Goal: Transaction & Acquisition: Purchase product/service

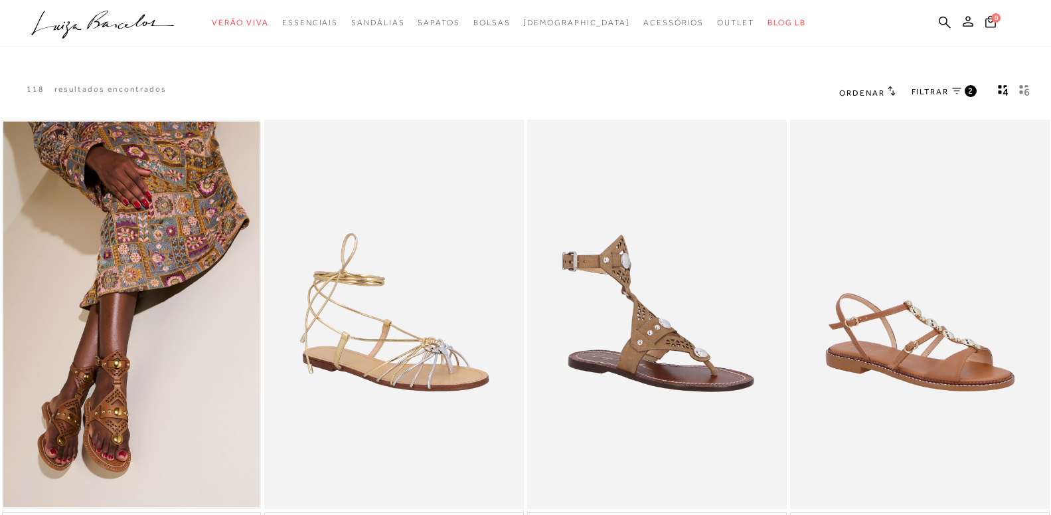
click at [969, 90] on span "2" at bounding box center [971, 90] width 6 height 11
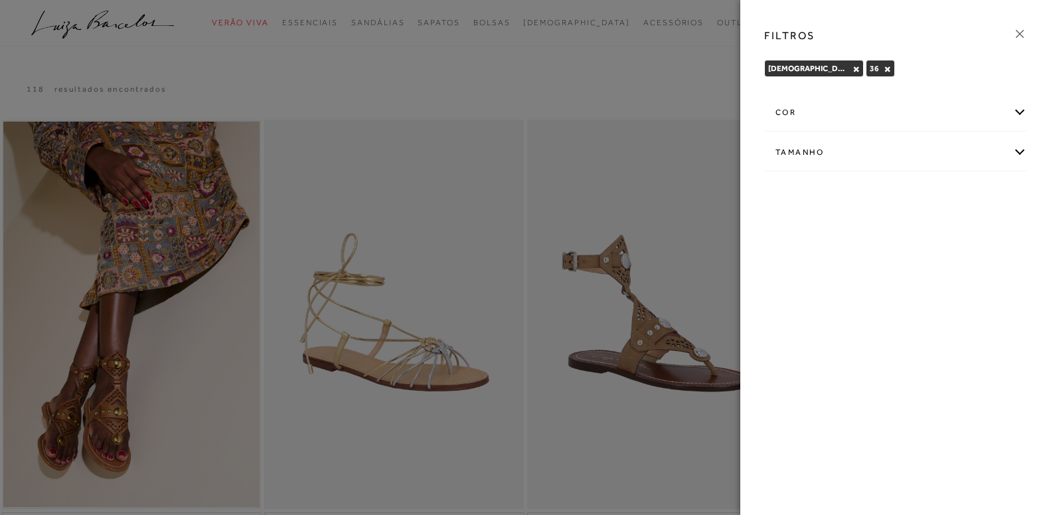
click at [844, 147] on div "Tamanho" at bounding box center [896, 152] width 262 height 35
click at [825, 232] on span "37" at bounding box center [822, 230] width 19 height 10
click at [823, 232] on input "37" at bounding box center [816, 232] width 13 height 13
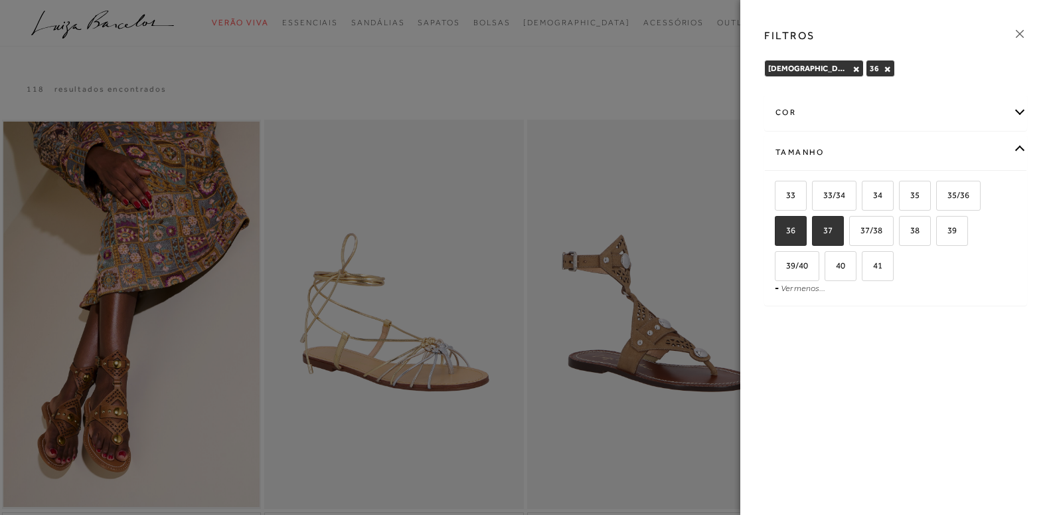
checkbox input "true"
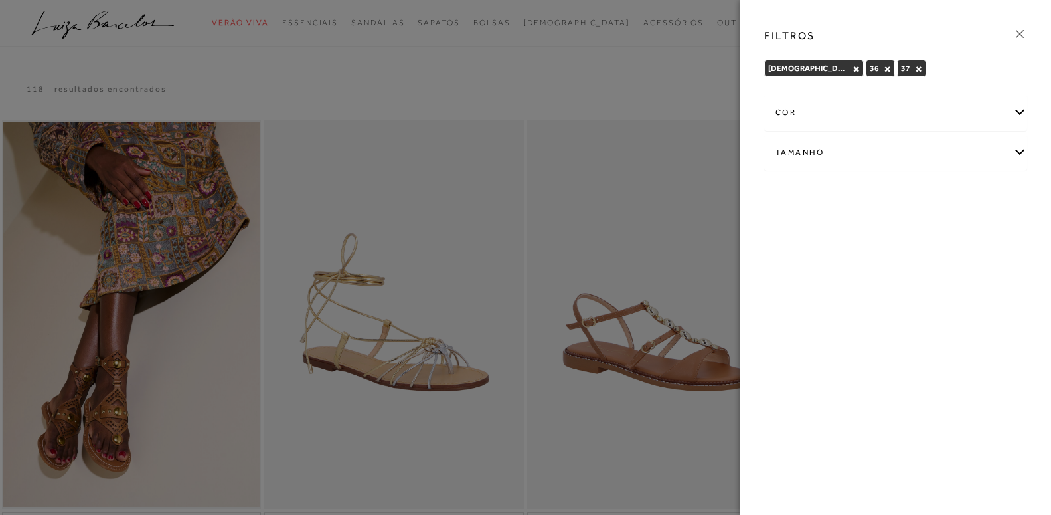
click at [1016, 34] on icon at bounding box center [1019, 34] width 15 height 15
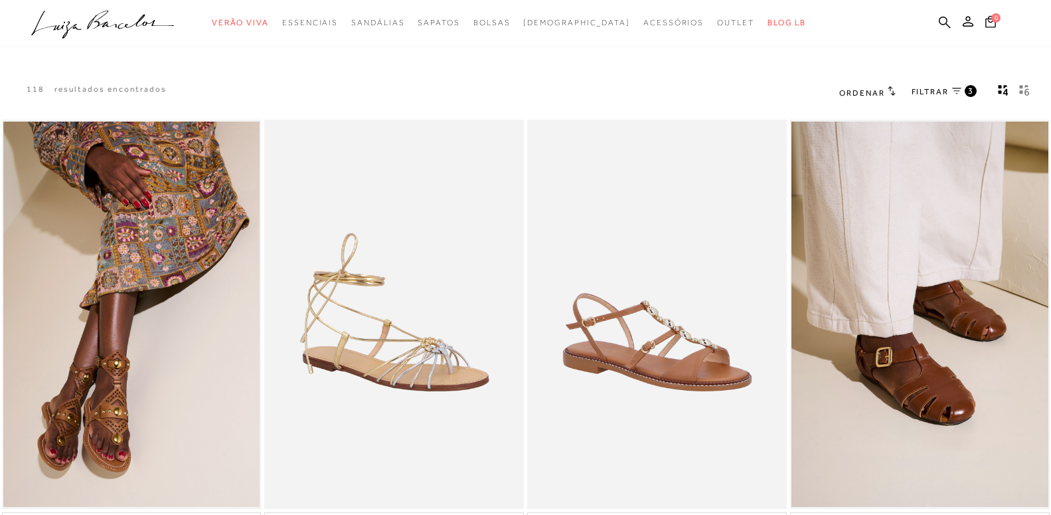
click at [860, 92] on span "Ordenar" at bounding box center [861, 92] width 45 height 9
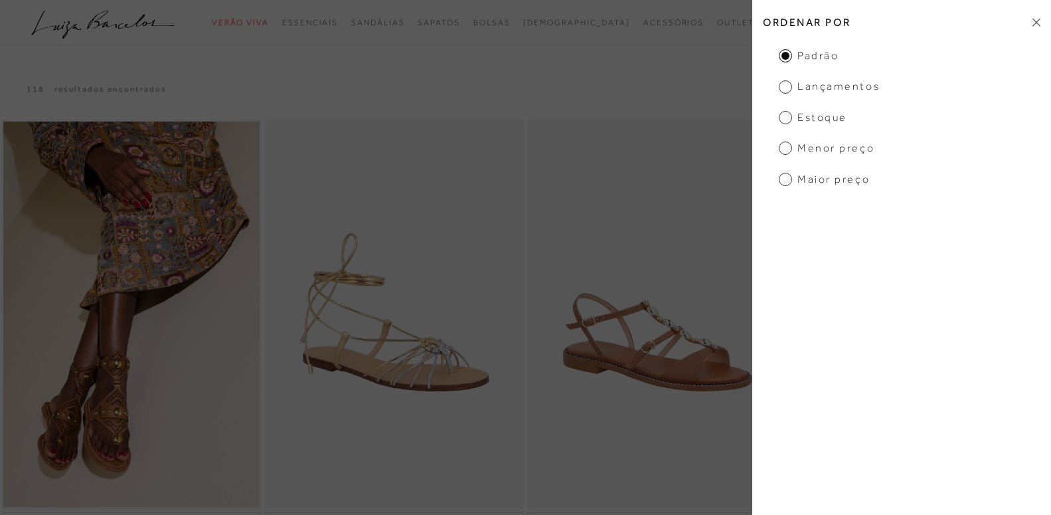
click at [827, 147] on span "Menor Preço" at bounding box center [827, 148] width 96 height 15
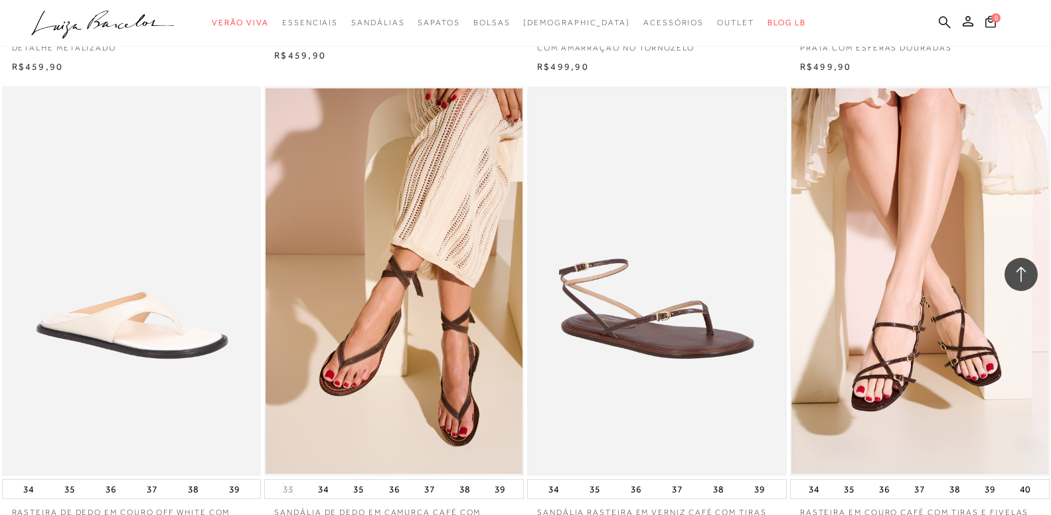
scroll to position [1264, 0]
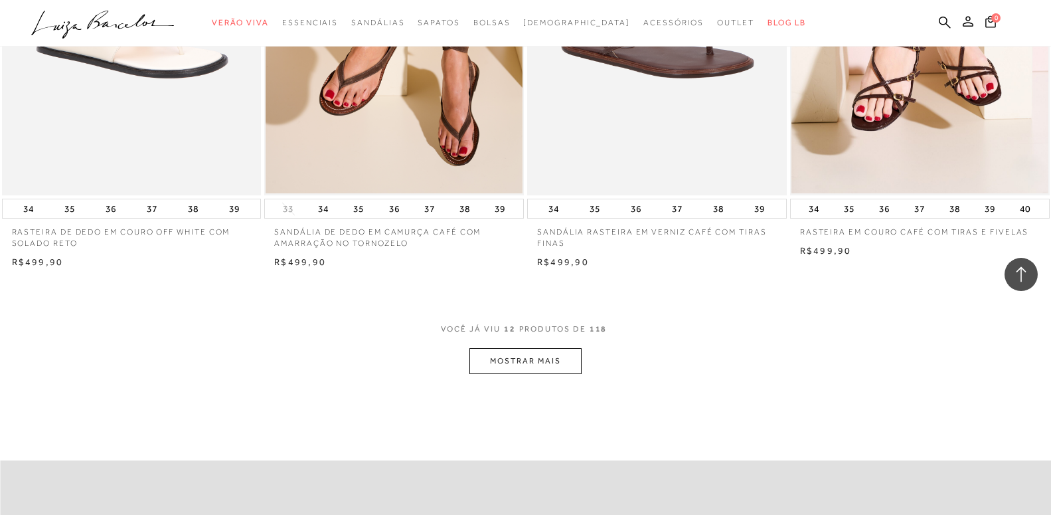
click at [550, 354] on button "MOSTRAR MAIS" at bounding box center [525, 361] width 112 height 26
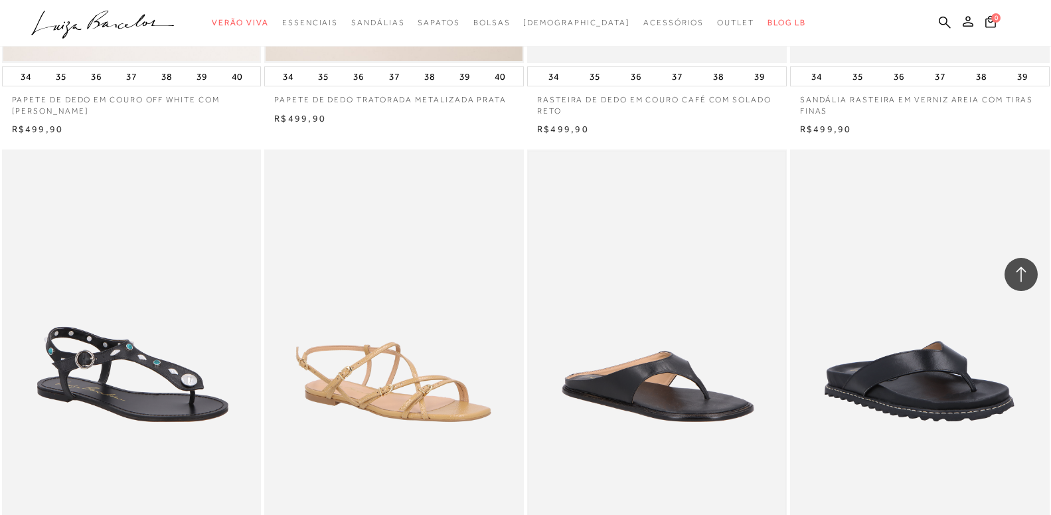
scroll to position [2618, 0]
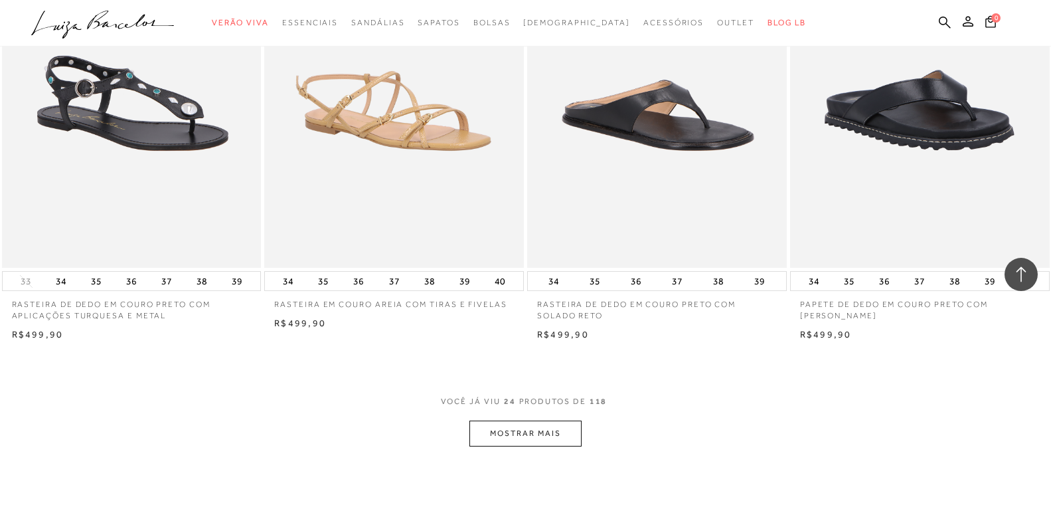
click at [499, 437] on button "MOSTRAR MAIS" at bounding box center [525, 433] width 112 height 26
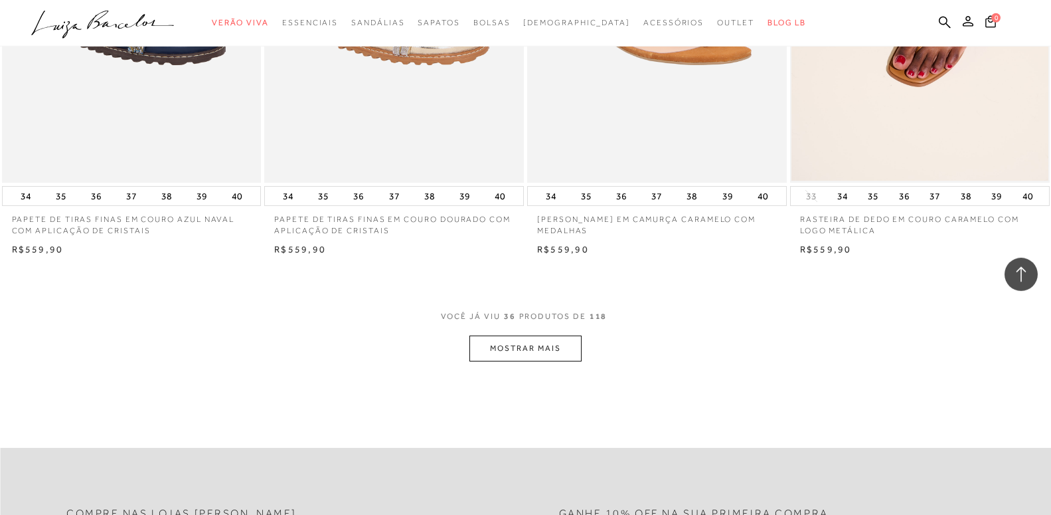
scroll to position [4153, 0]
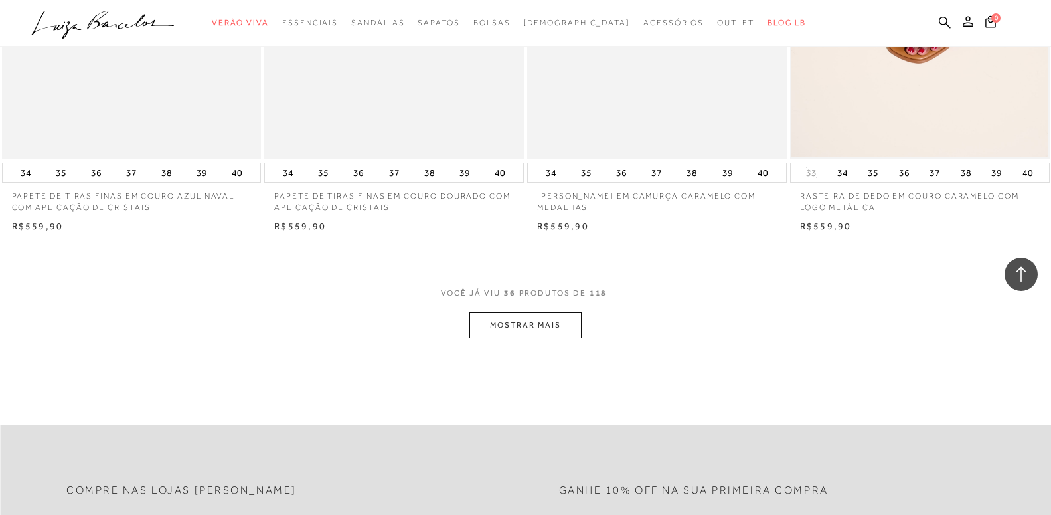
click at [555, 320] on button "MOSTRAR MAIS" at bounding box center [525, 325] width 112 height 26
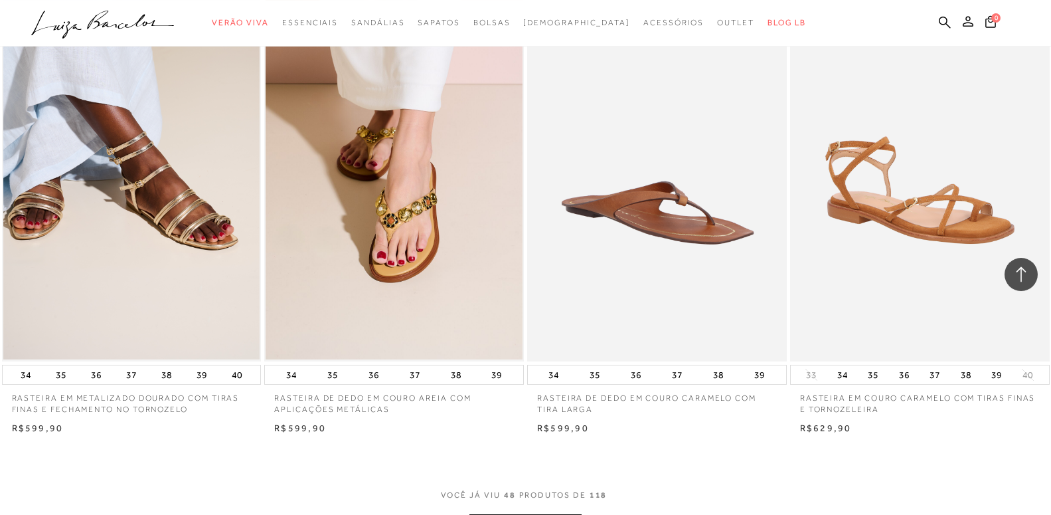
scroll to position [5418, 0]
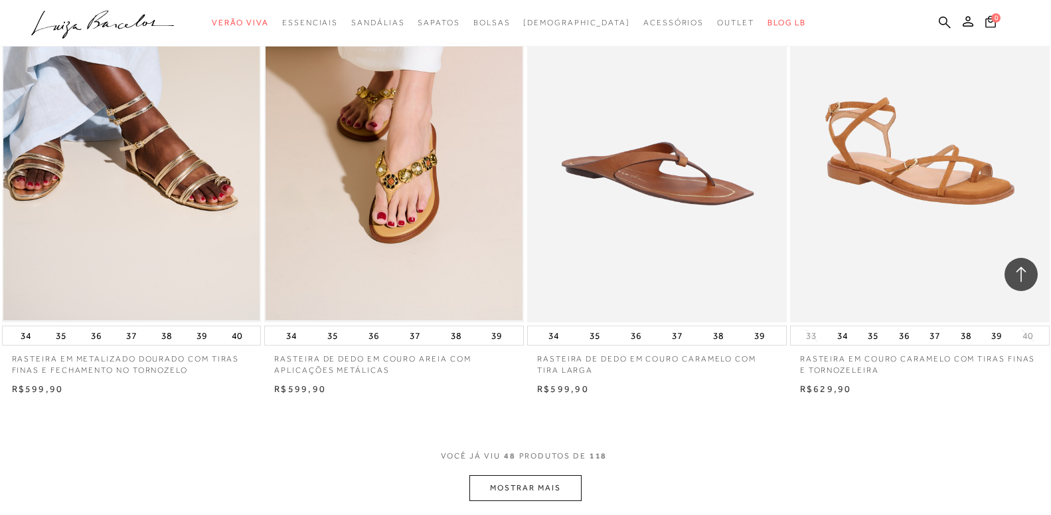
click at [536, 486] on button "MOSTRAR MAIS" at bounding box center [525, 488] width 112 height 26
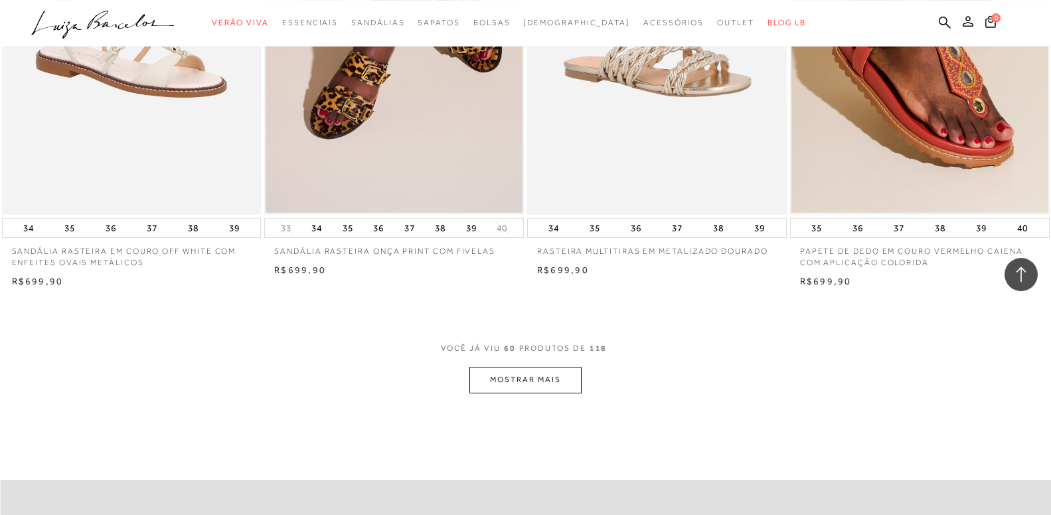
scroll to position [6952, 0]
click at [534, 371] on button "MOSTRAR MAIS" at bounding box center [525, 379] width 112 height 26
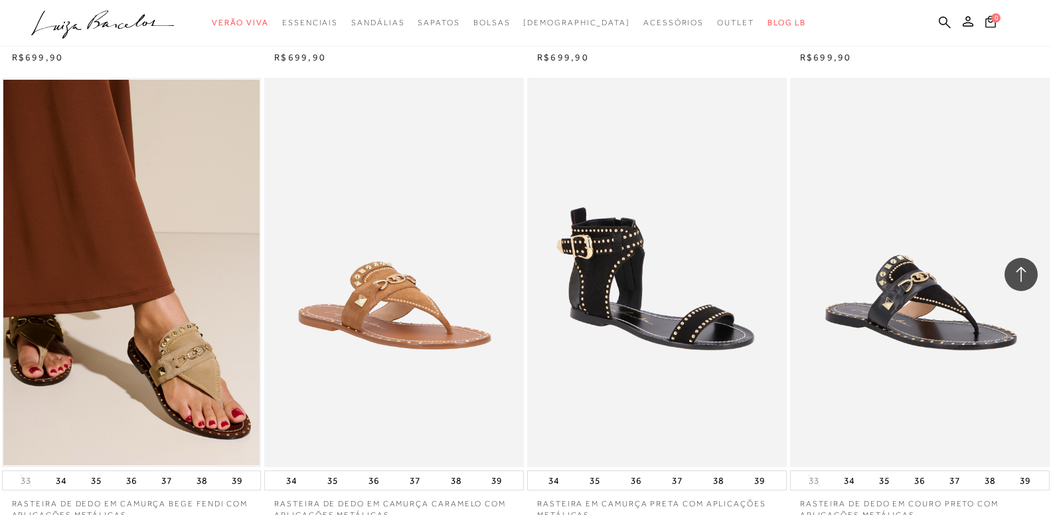
scroll to position [8397, 0]
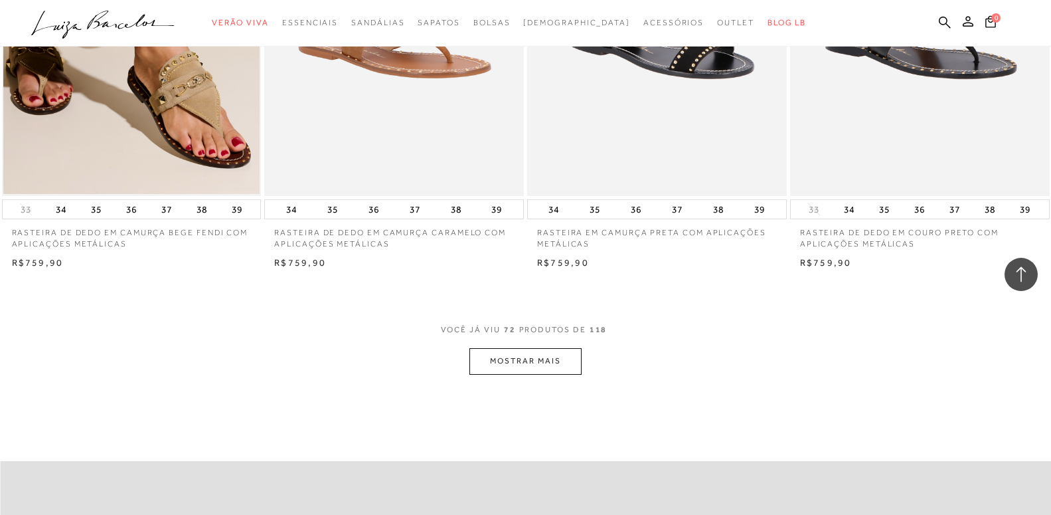
click at [517, 361] on button "MOSTRAR MAIS" at bounding box center [525, 361] width 112 height 26
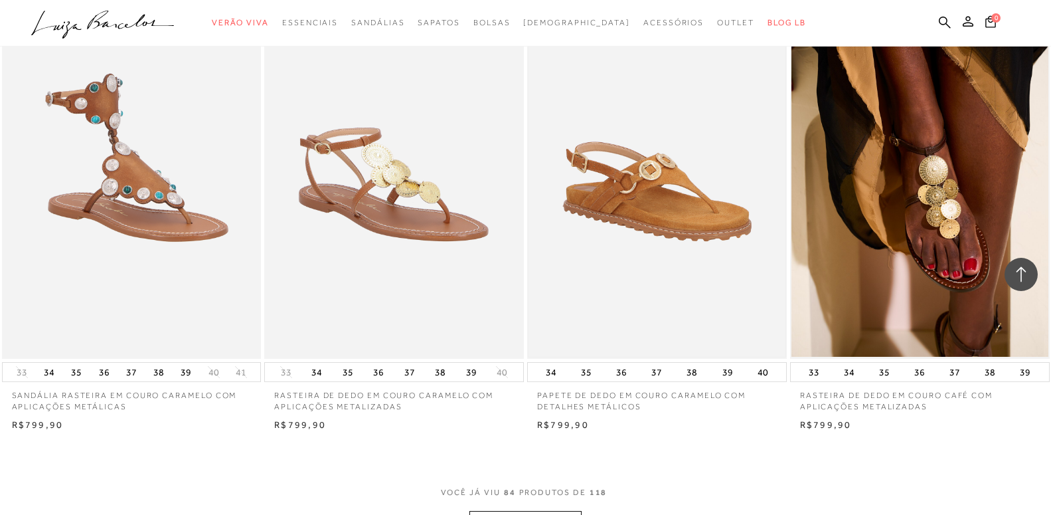
scroll to position [10022, 0]
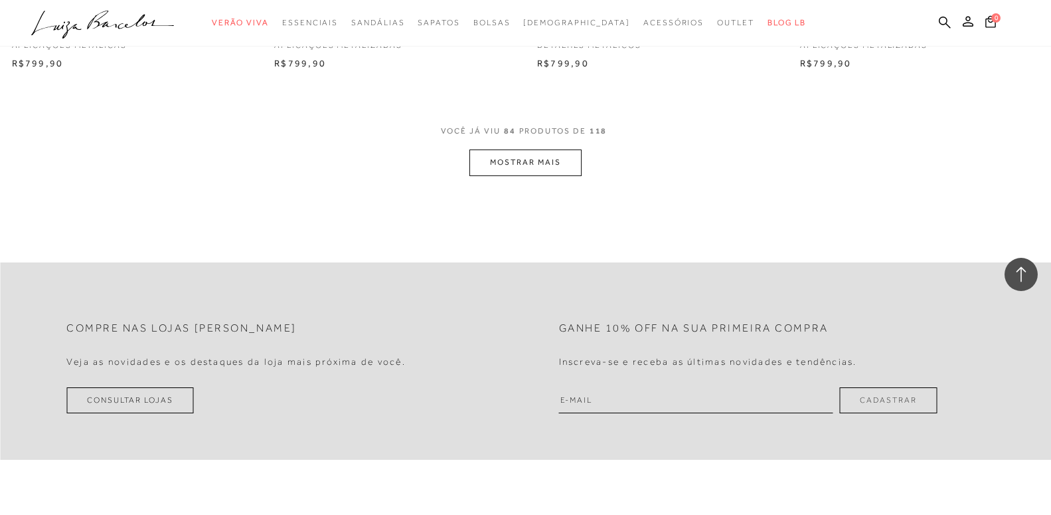
click at [526, 147] on div "VOCê JÁ VIU 84 PRODUTOS DE 118" at bounding box center [526, 137] width 170 height 25
click at [517, 161] on button "MOSTRAR MAIS" at bounding box center [525, 162] width 112 height 26
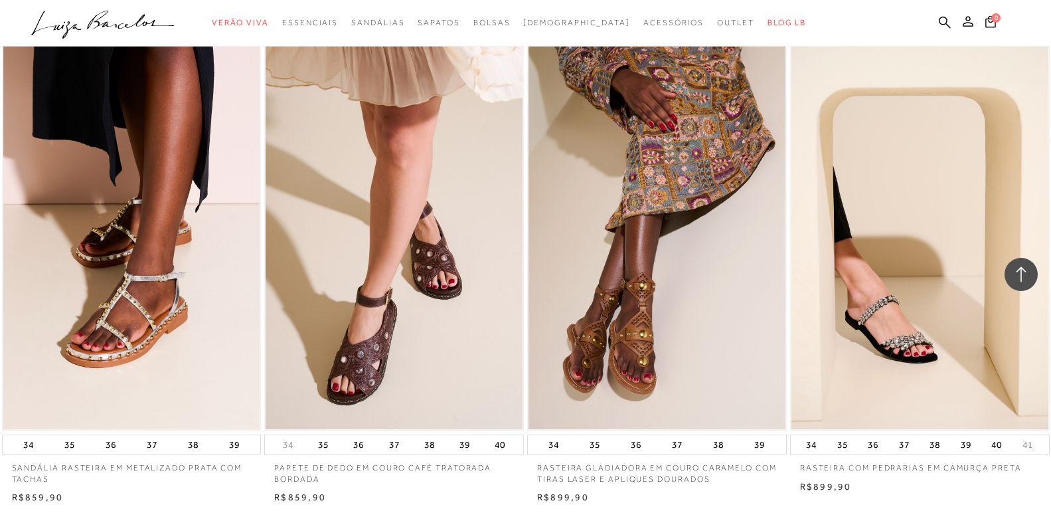
scroll to position [11286, 0]
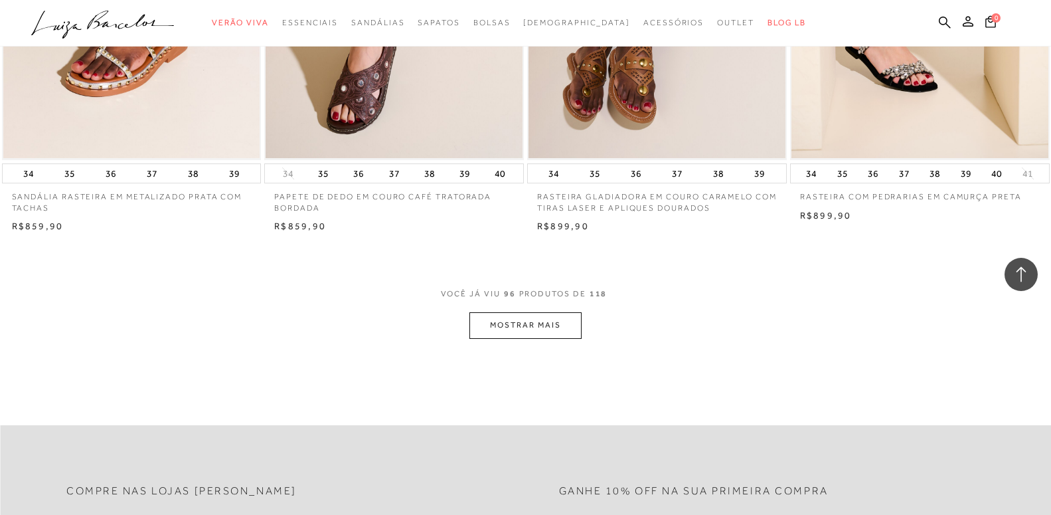
click at [563, 325] on button "MOSTRAR MAIS" at bounding box center [525, 325] width 112 height 26
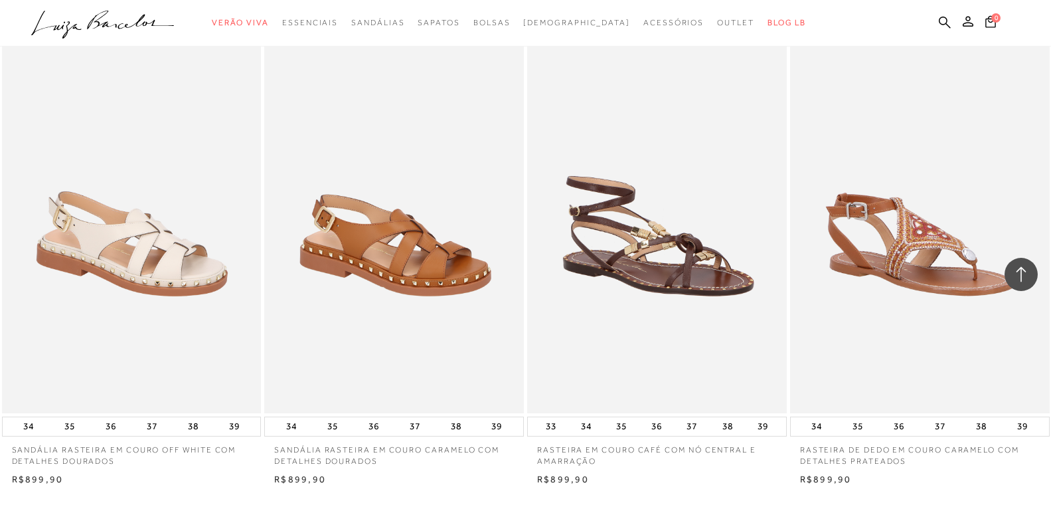
scroll to position [12731, 0]
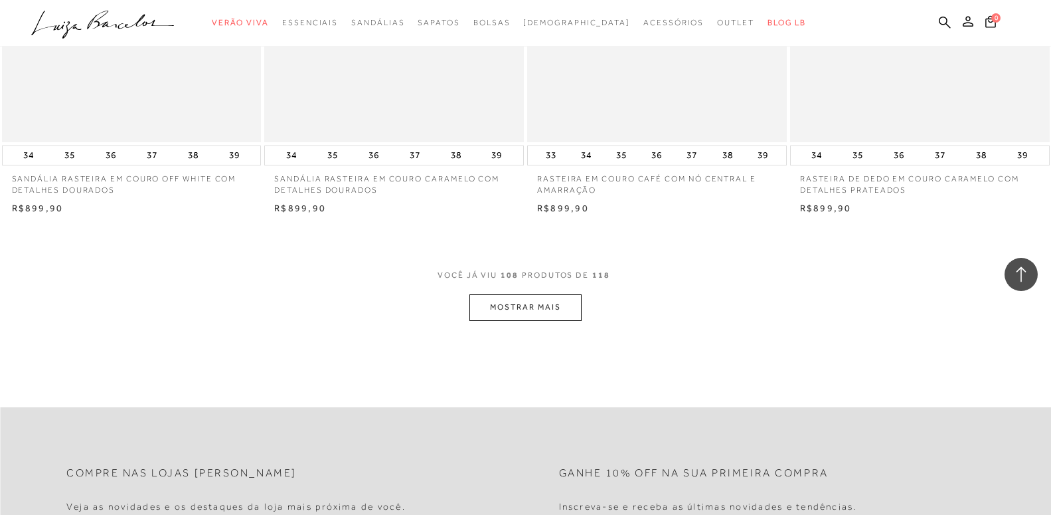
click at [519, 309] on button "MOSTRAR MAIS" at bounding box center [525, 307] width 112 height 26
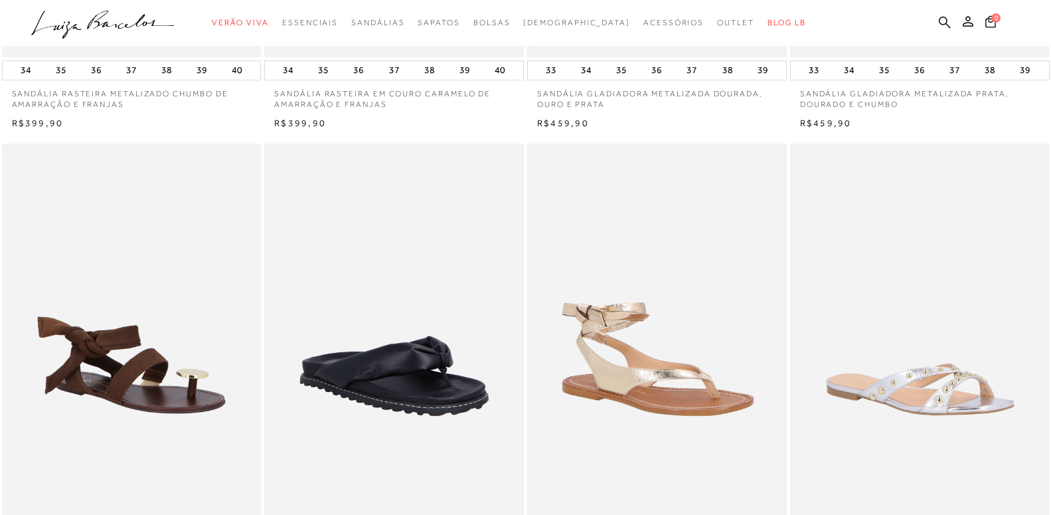
scroll to position [0, 0]
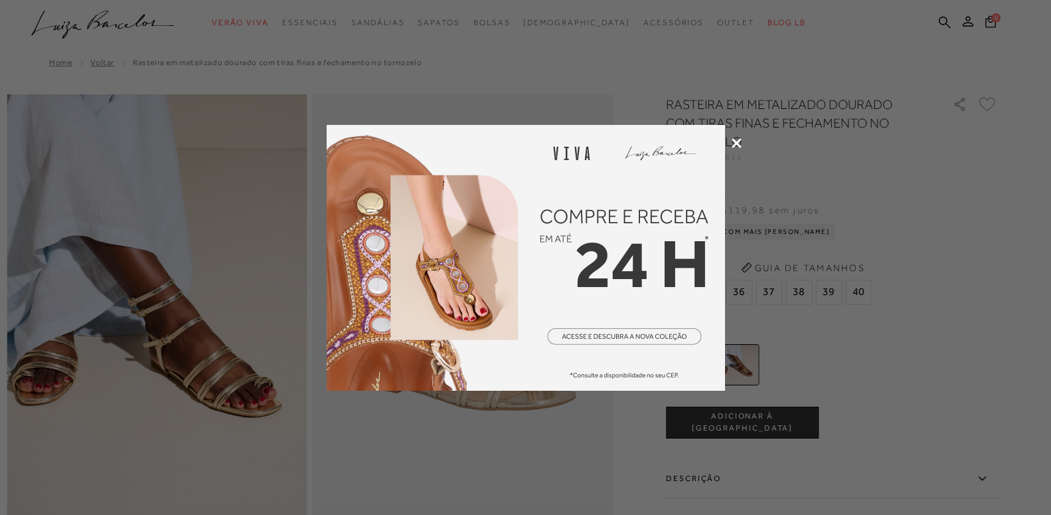
click at [736, 143] on icon at bounding box center [737, 143] width 10 height 10
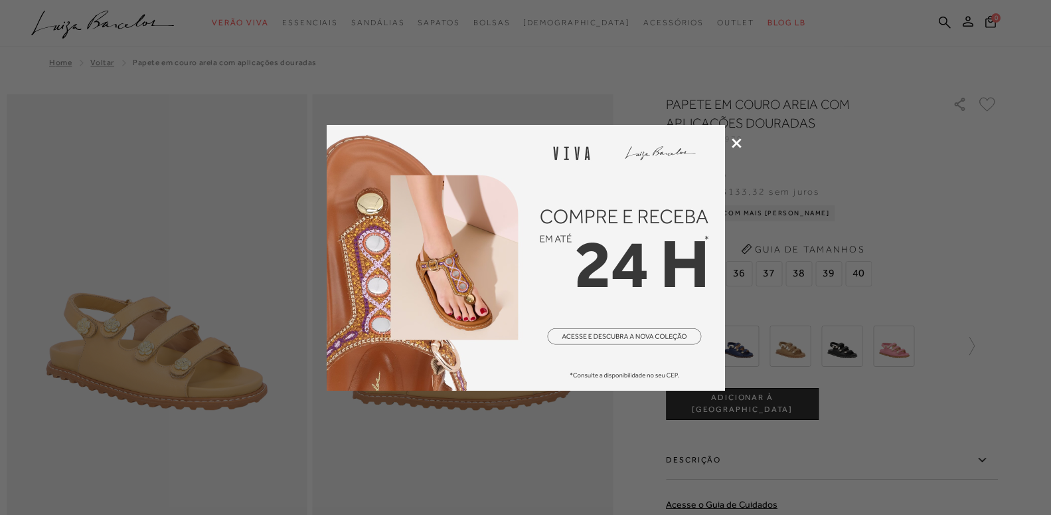
click at [736, 140] on icon at bounding box center [737, 143] width 10 height 10
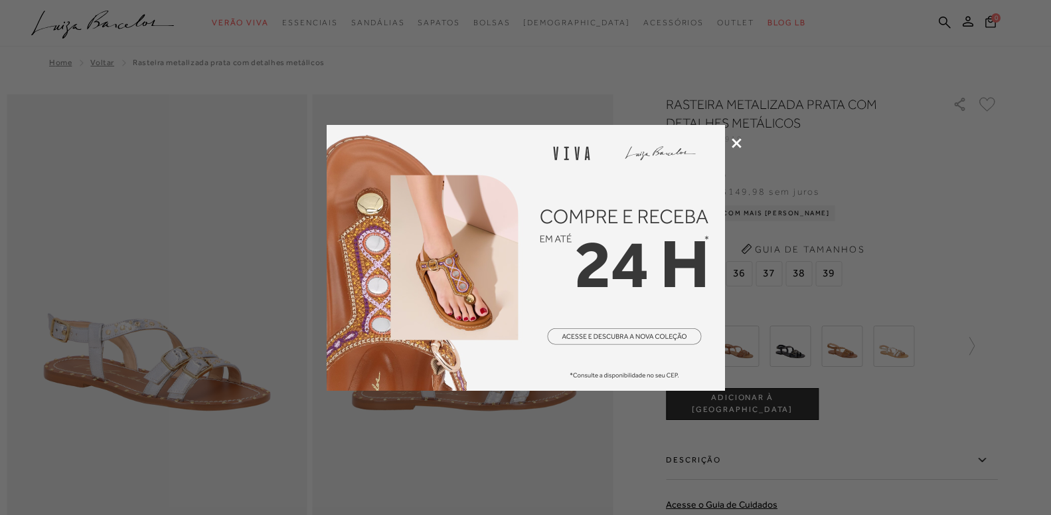
click at [738, 143] on icon at bounding box center [737, 143] width 10 height 10
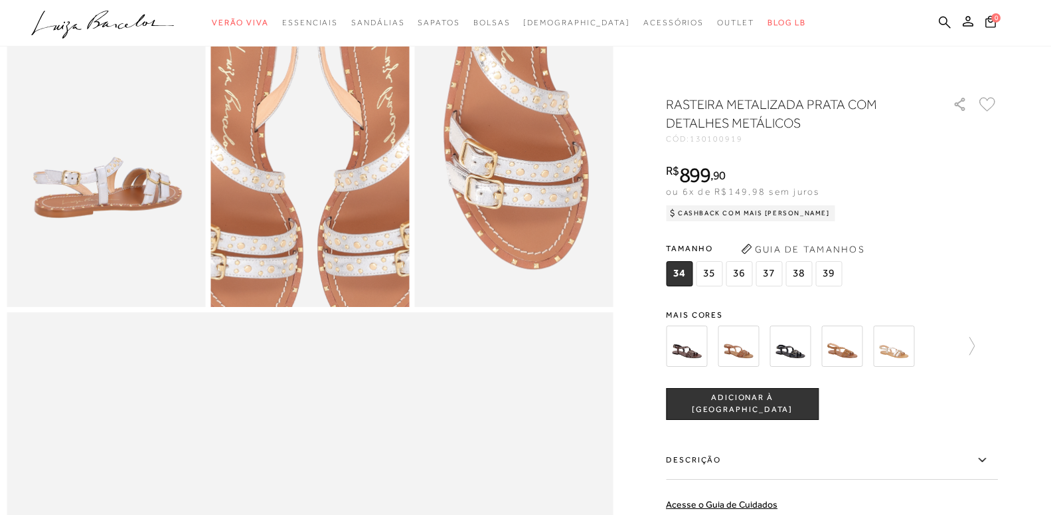
scroll to position [542, 0]
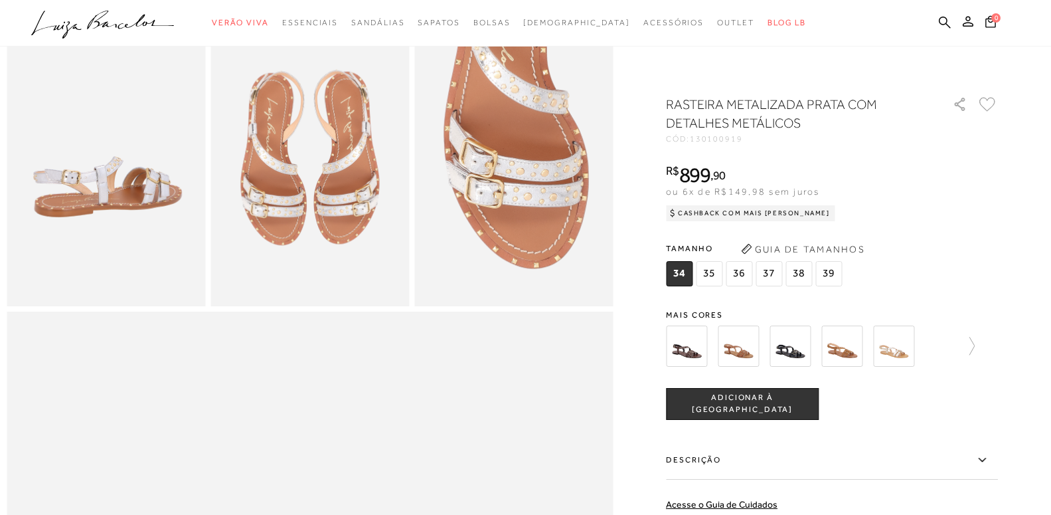
click at [892, 351] on img at bounding box center [893, 345] width 41 height 41
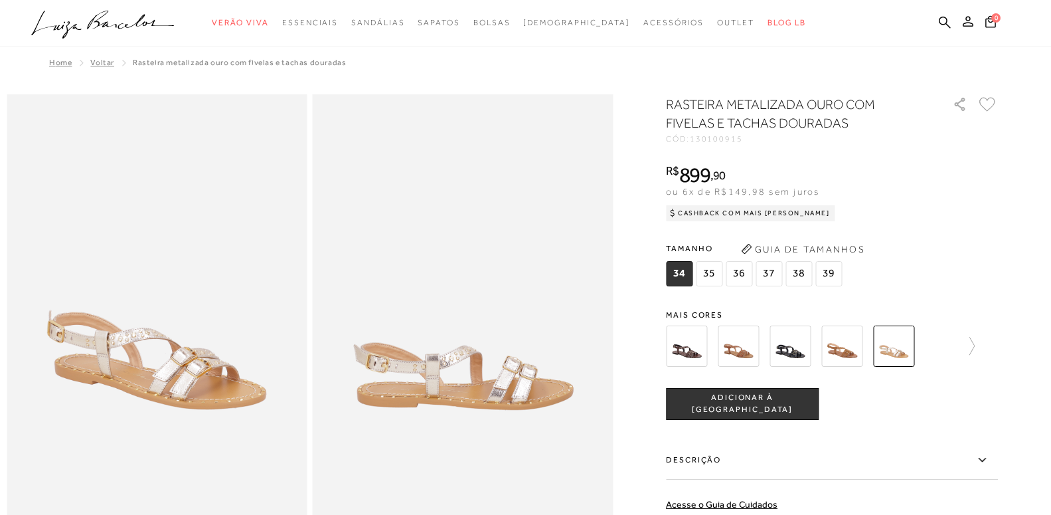
click at [855, 353] on img at bounding box center [841, 345] width 41 height 41
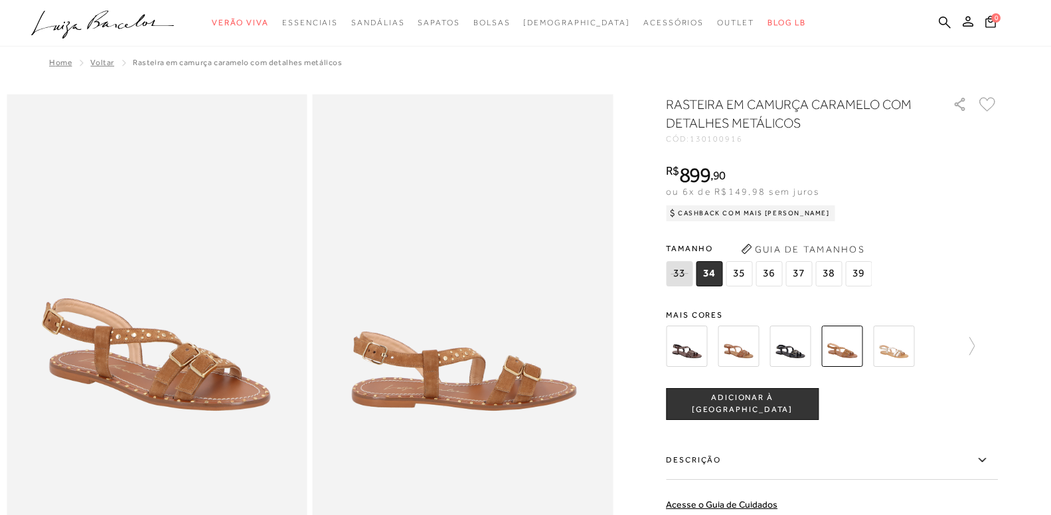
click at [741, 357] on img at bounding box center [738, 345] width 41 height 41
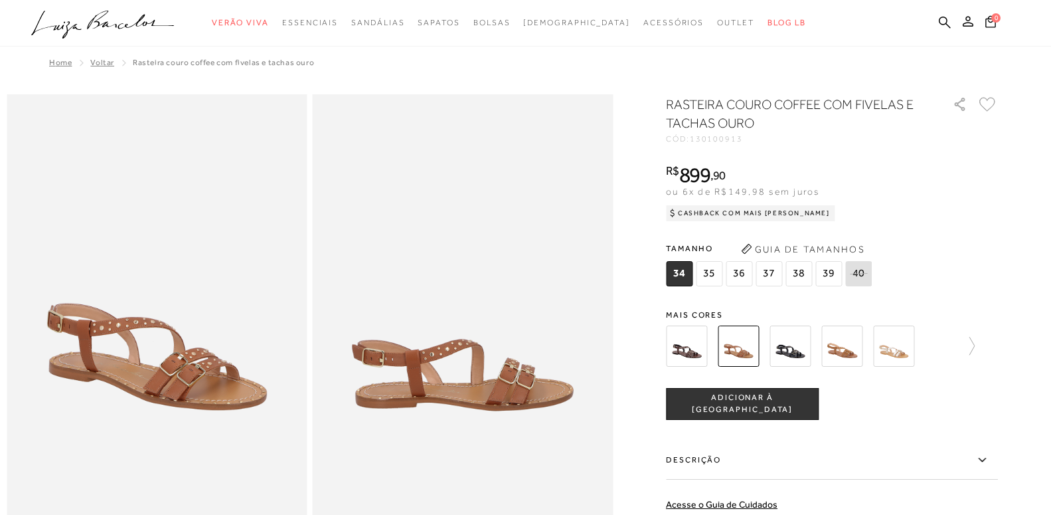
click at [906, 348] on img at bounding box center [893, 345] width 41 height 41
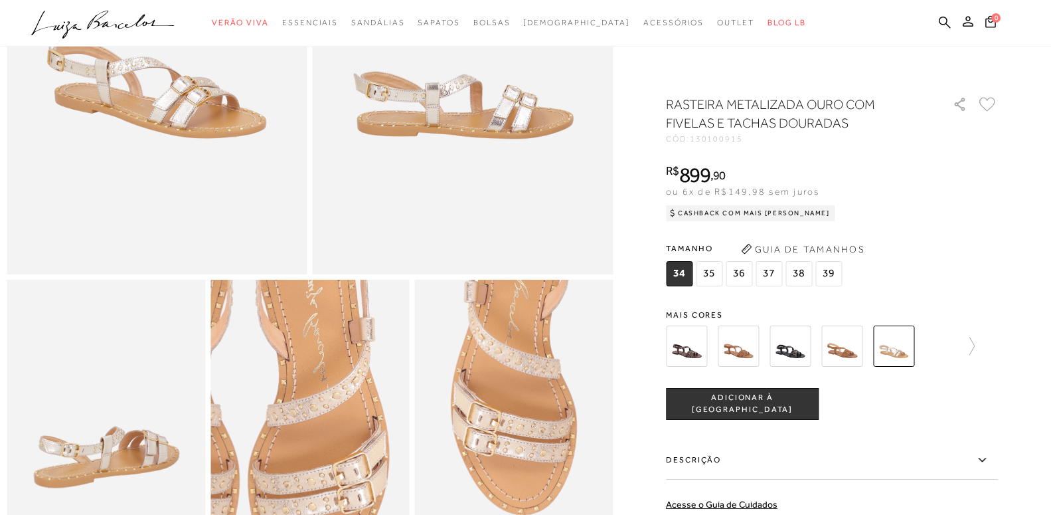
scroll to position [181, 0]
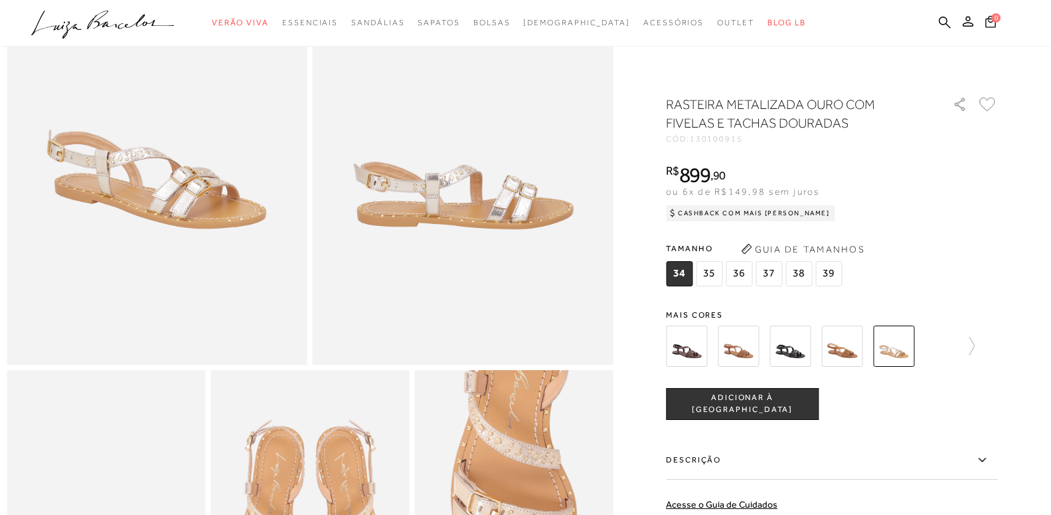
click at [473, 212] on img at bounding box center [463, 139] width 301 height 451
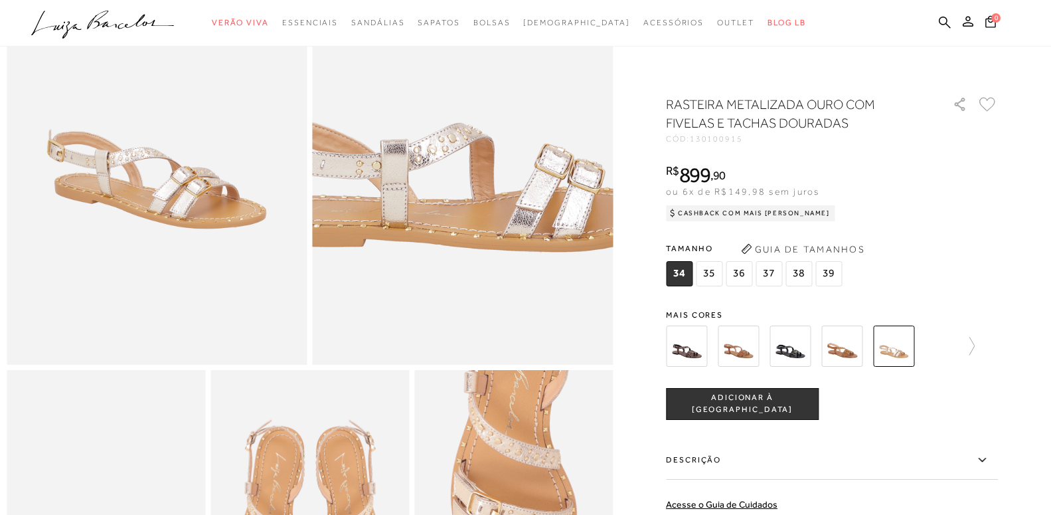
click at [473, 212] on img at bounding box center [454, 72] width 601 height 902
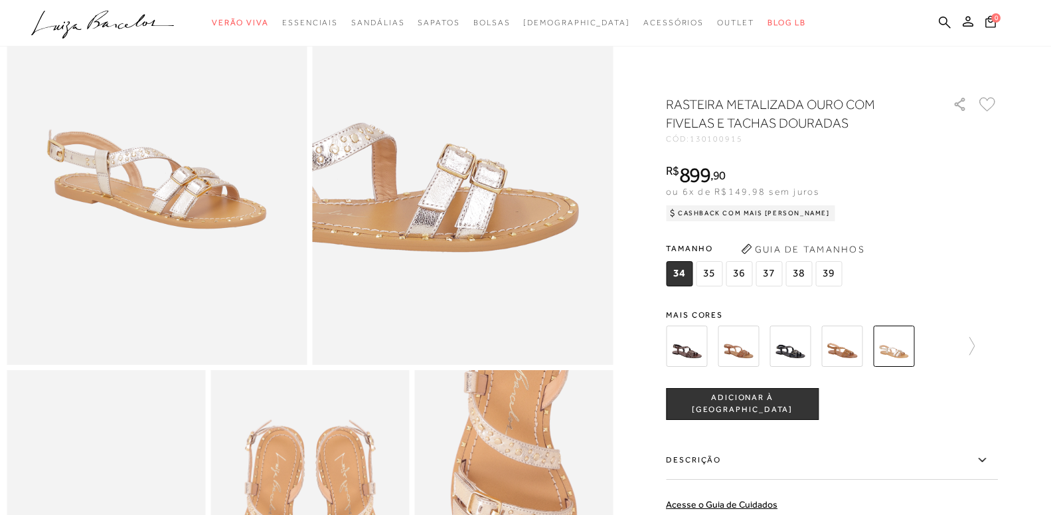
click at [573, 212] on img at bounding box center [356, 72] width 601 height 902
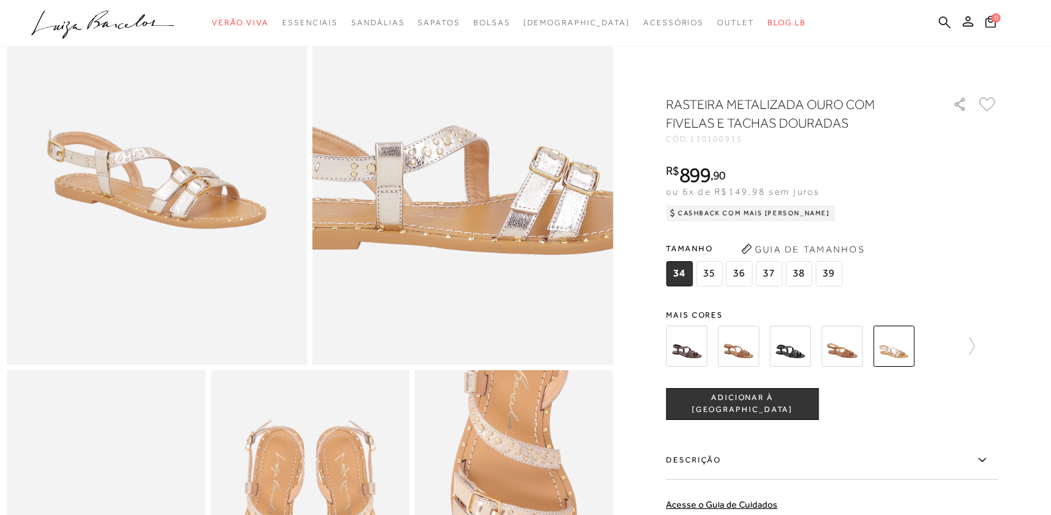
click at [479, 209] on img at bounding box center [449, 75] width 601 height 902
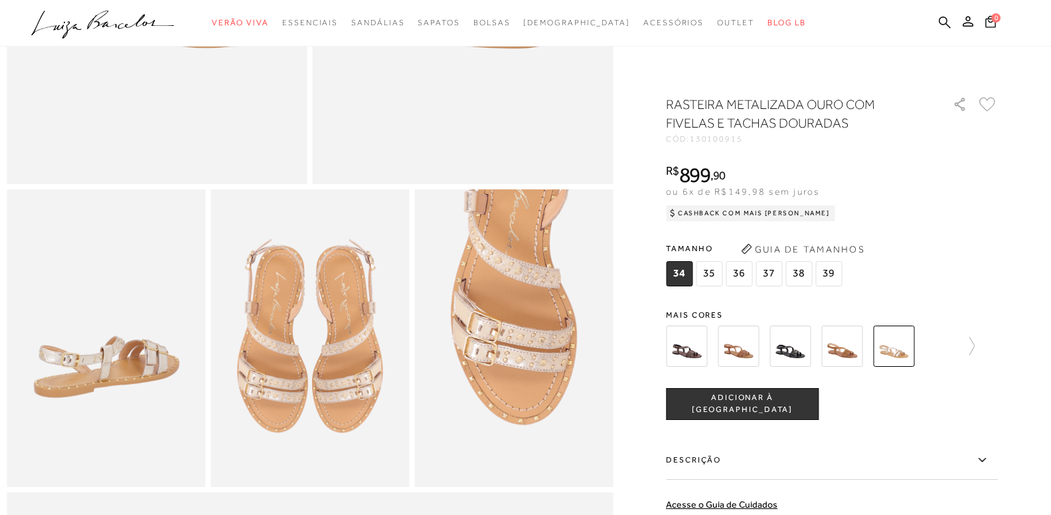
scroll to position [0, 0]
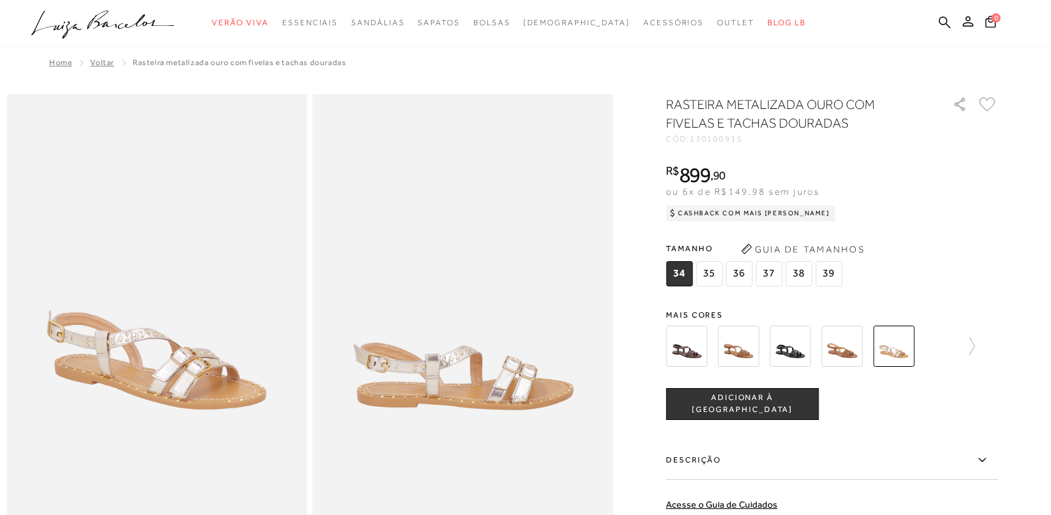
click at [995, 98] on icon at bounding box center [987, 104] width 15 height 13
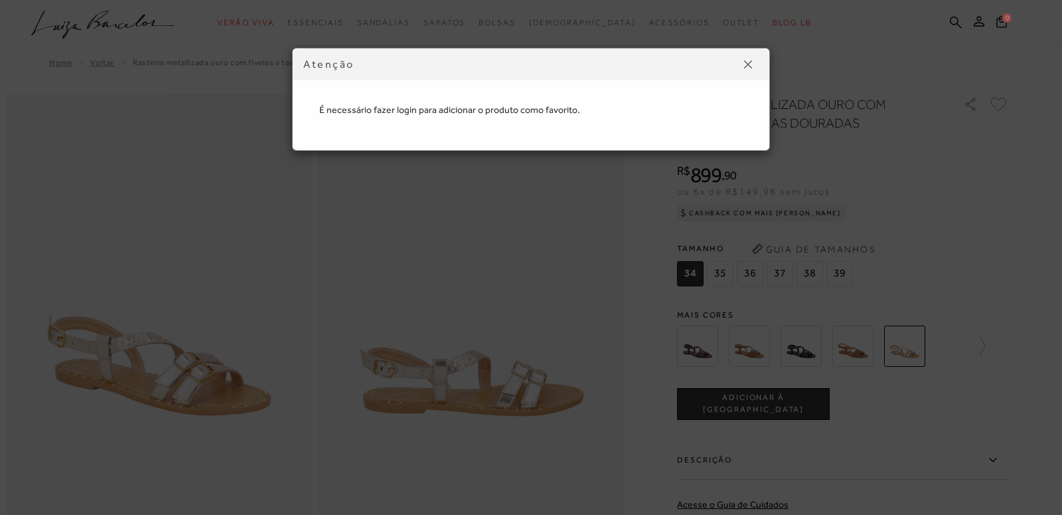
click at [749, 54] on button at bounding box center [748, 64] width 21 height 21
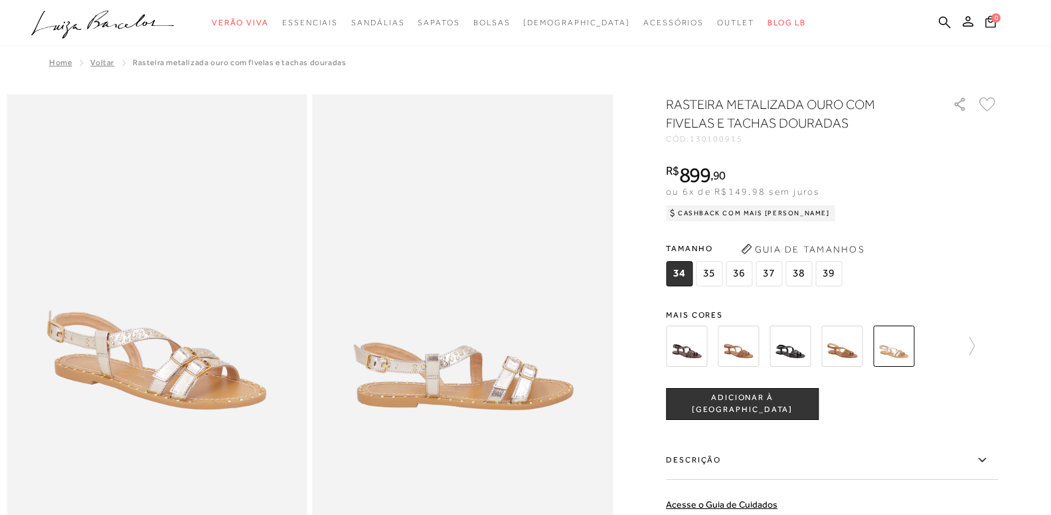
click at [973, 21] on circle "submit" at bounding box center [972, 21] width 9 height 9
click at [969, 19] on circle "submit" at bounding box center [972, 21] width 9 height 9
click at [970, 23] on circle "submit" at bounding box center [972, 21] width 9 height 9
click at [971, 15] on button at bounding box center [968, 23] width 19 height 17
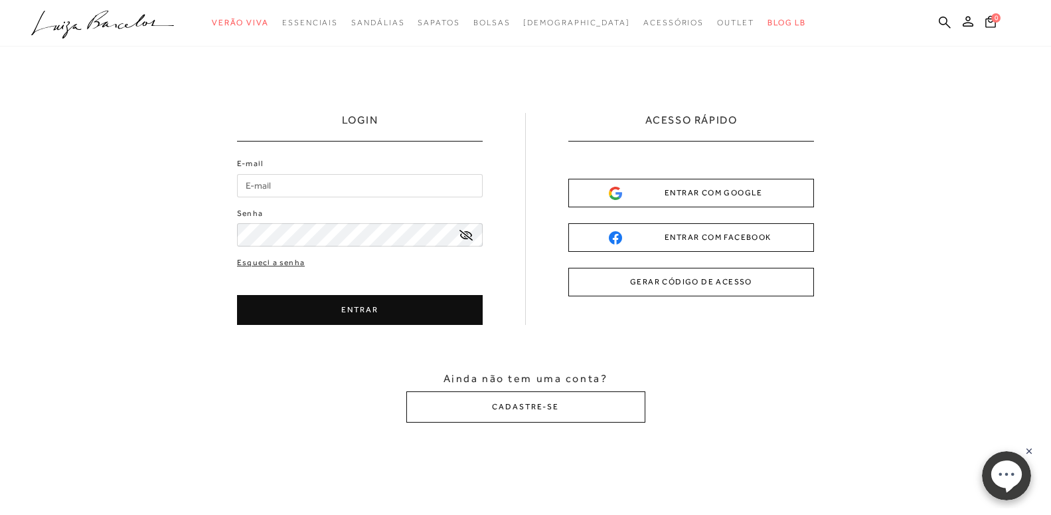
click at [291, 175] on input "E-mail" at bounding box center [360, 185] width 246 height 23
click at [283, 187] on input "E-mail" at bounding box center [360, 185] width 246 height 23
click at [283, 186] on input "E-mail" at bounding box center [360, 185] width 246 height 23
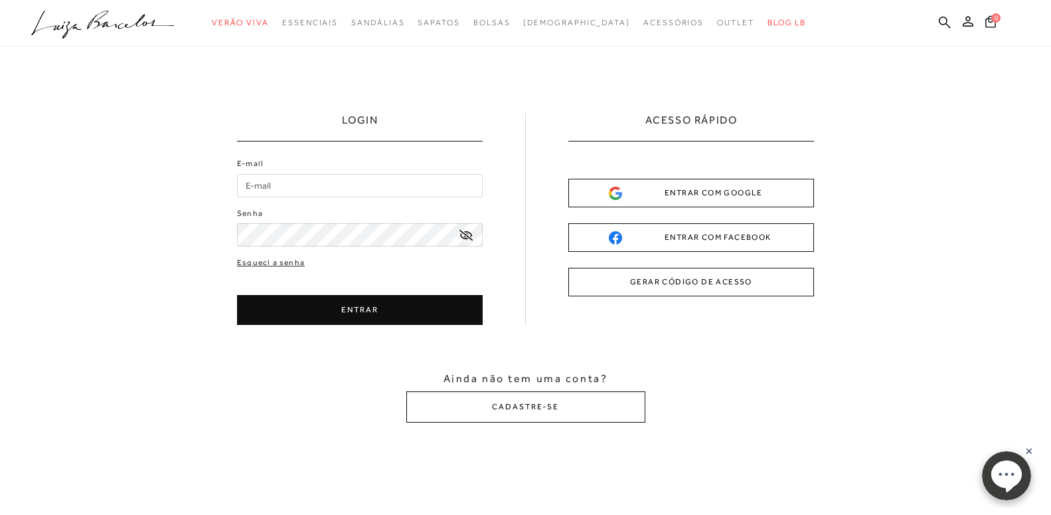
click at [285, 178] on input "E-mail" at bounding box center [360, 185] width 246 height 23
click at [278, 185] on input "E-mail" at bounding box center [360, 185] width 246 height 23
click at [260, 187] on input "E-mail" at bounding box center [360, 185] width 246 height 23
click at [698, 197] on div "ENTRAR COM GOOGLE" at bounding box center [691, 193] width 165 height 14
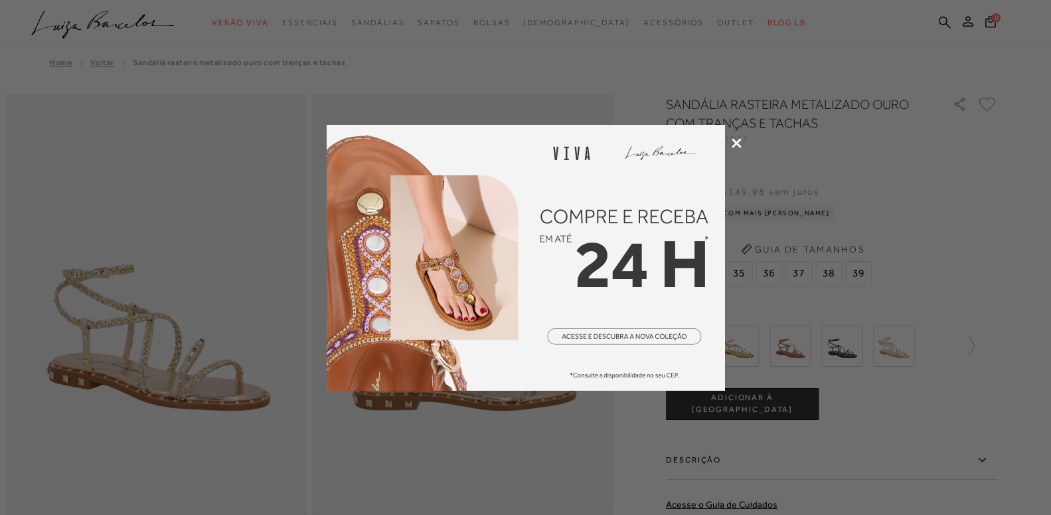
click at [736, 138] on icon at bounding box center [737, 143] width 10 height 10
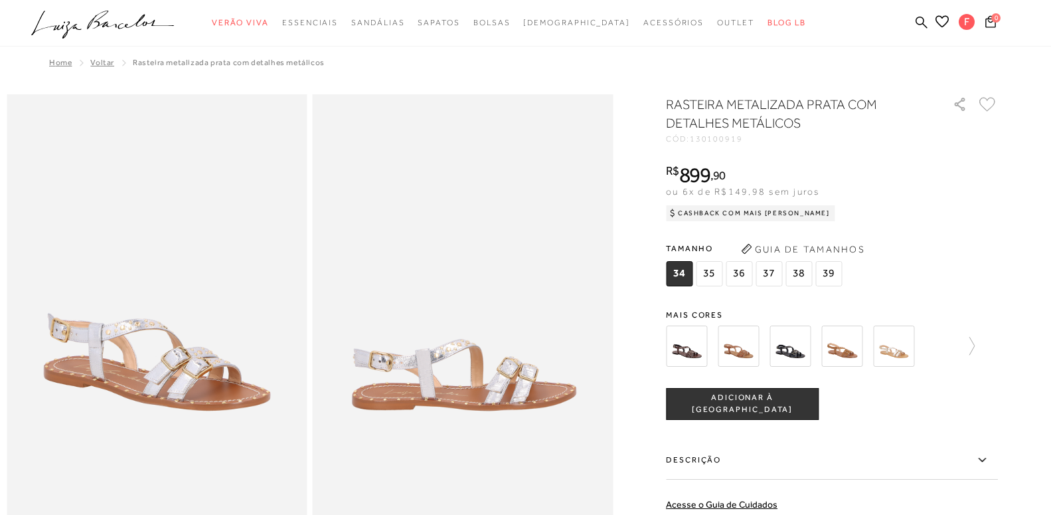
click at [87, 25] on icon ".a{fill-rule:evenodd;}" at bounding box center [102, 25] width 143 height 28
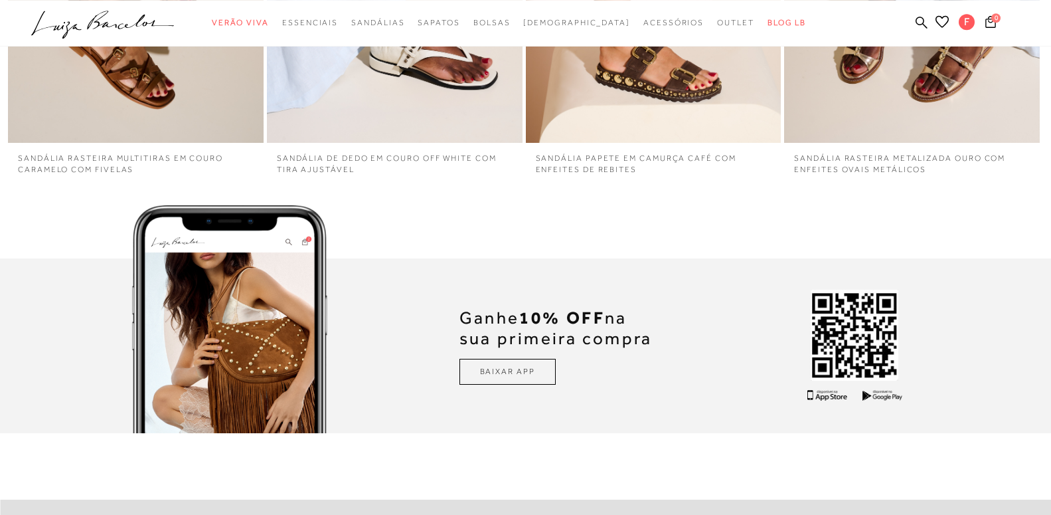
scroll to position [4027, 0]
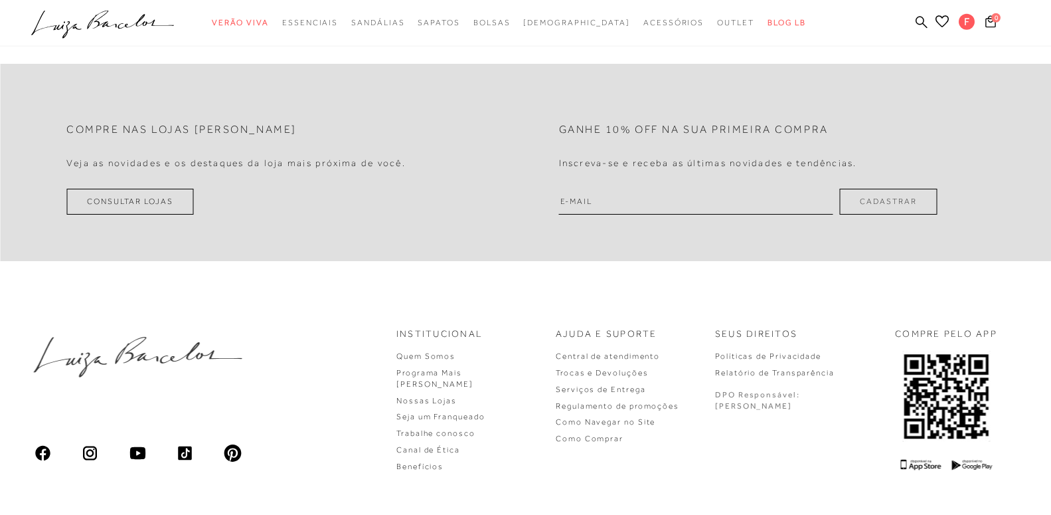
click at [651, 206] on input "email" at bounding box center [696, 202] width 274 height 26
type input "[EMAIL_ADDRESS][DOMAIN_NAME]"
click at [882, 204] on button "Cadastrar" at bounding box center [888, 202] width 98 height 26
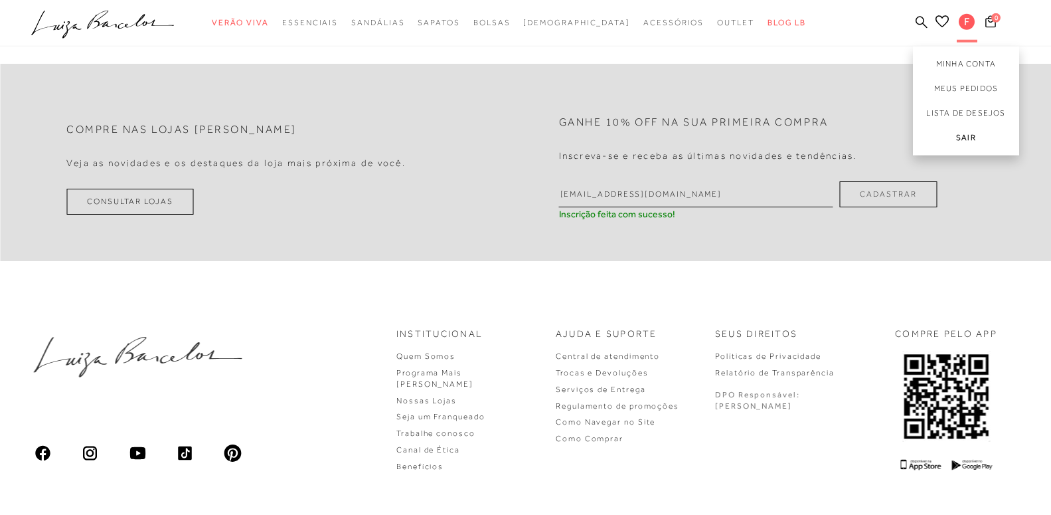
click at [969, 137] on link "Sair" at bounding box center [966, 140] width 106 height 30
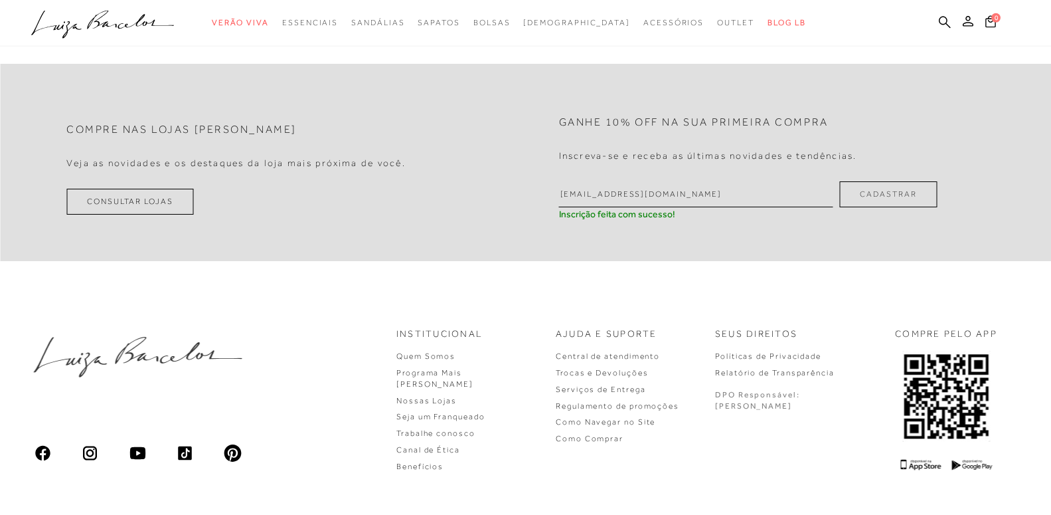
scroll to position [0, 0]
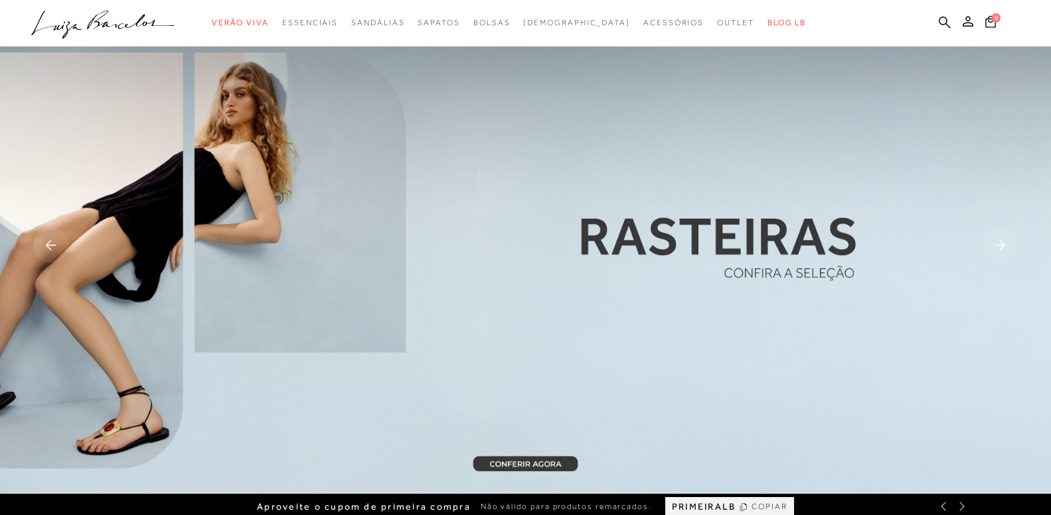
click at [970, 21] on circle "submit" at bounding box center [972, 21] width 9 height 9
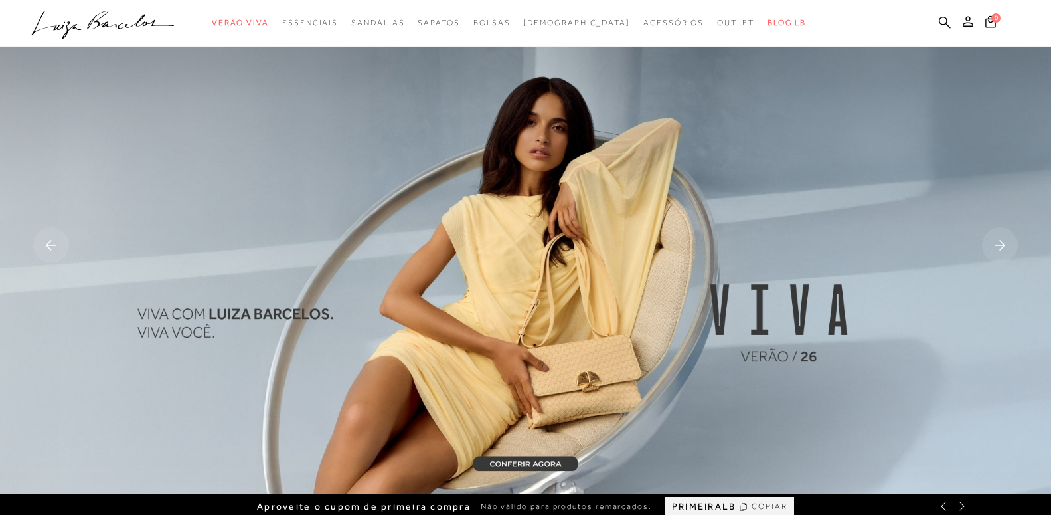
click at [969, 19] on circle "submit" at bounding box center [972, 21] width 9 height 9
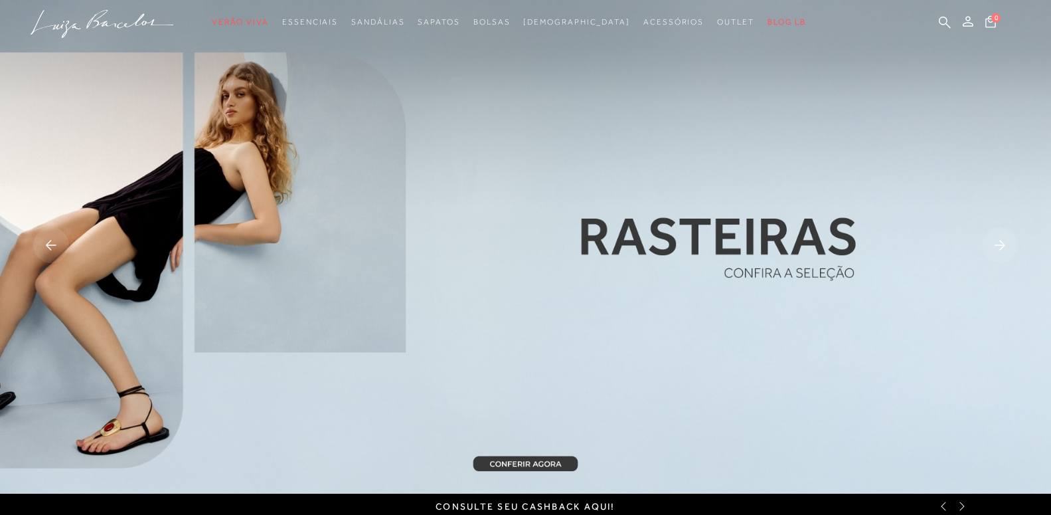
click at [945, 509] on icon at bounding box center [943, 505] width 5 height 9
click at [940, 507] on icon at bounding box center [943, 506] width 11 height 11
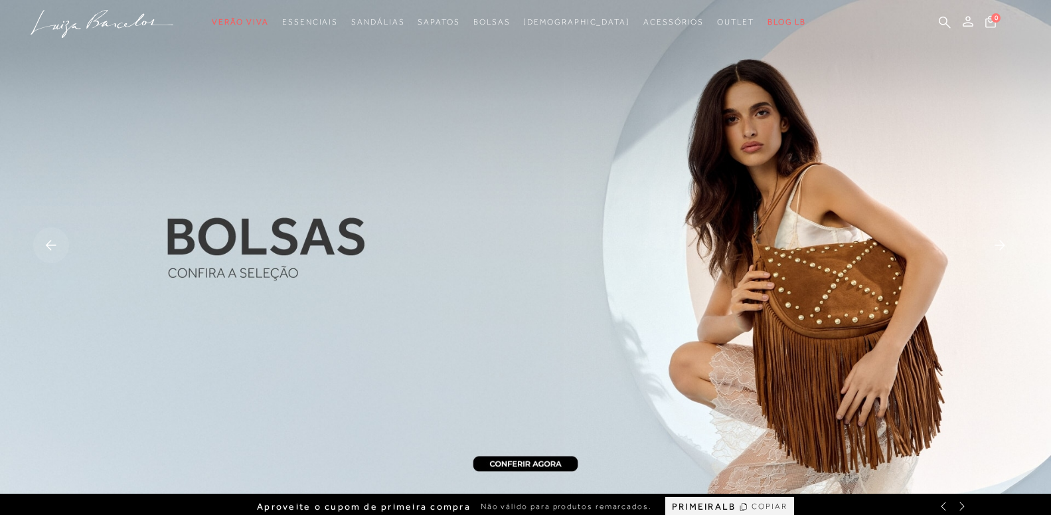
click at [677, 507] on span "PRIMEIRALB" at bounding box center [704, 506] width 64 height 11
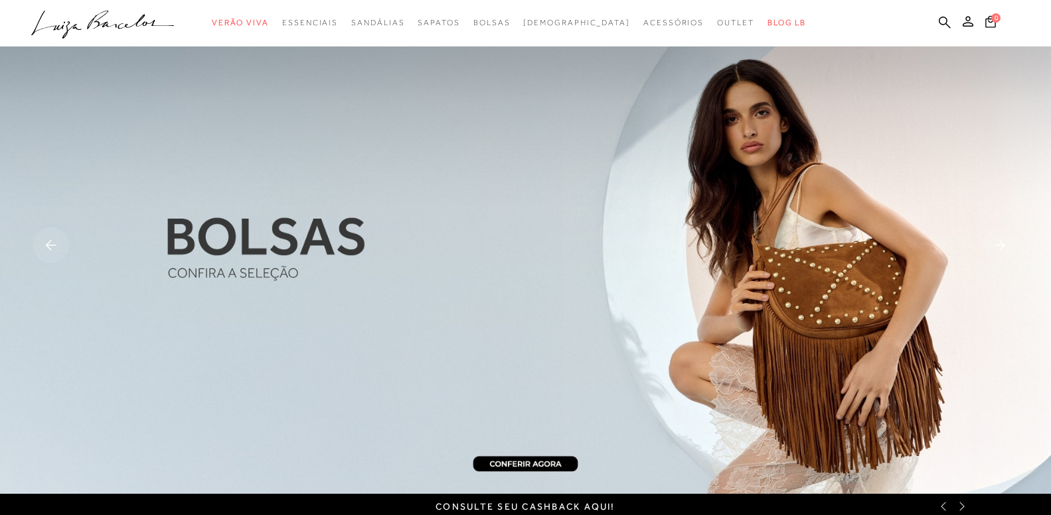
click at [972, 23] on circle "submit" at bounding box center [972, 21] width 9 height 9
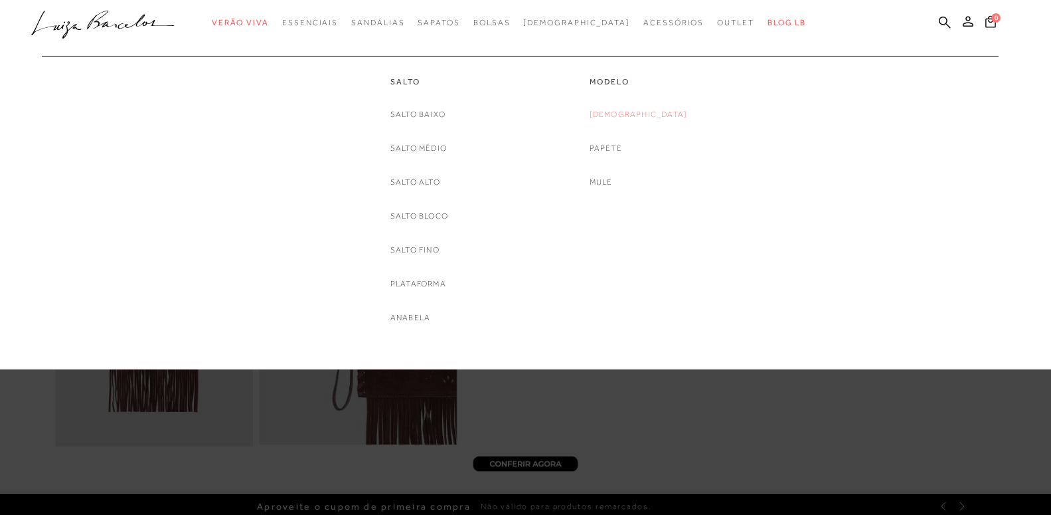
click at [625, 112] on link "[DEMOGRAPHIC_DATA]" at bounding box center [639, 115] width 98 height 14
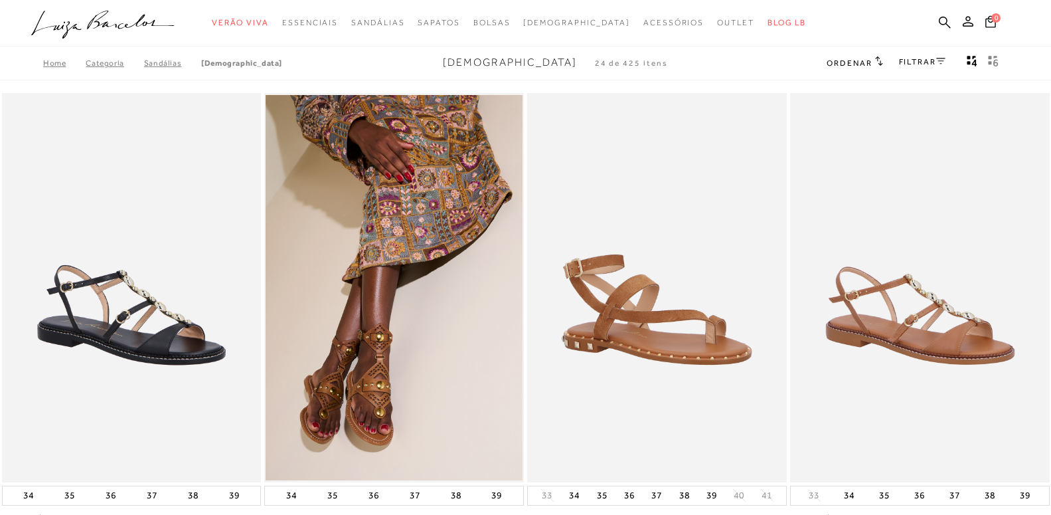
click at [855, 62] on span "Ordenar" at bounding box center [849, 62] width 45 height 9
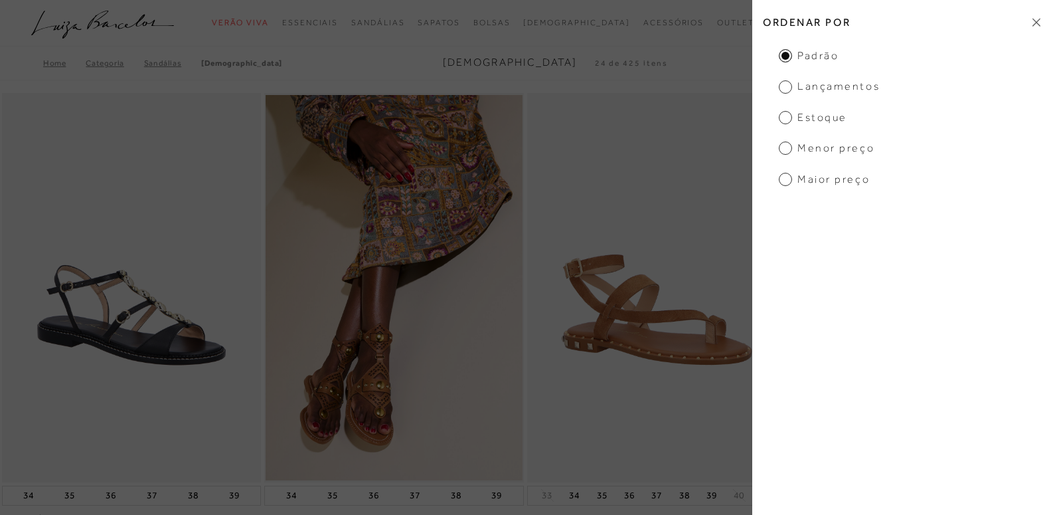
click at [833, 181] on span "Maior preço" at bounding box center [824, 179] width 91 height 15
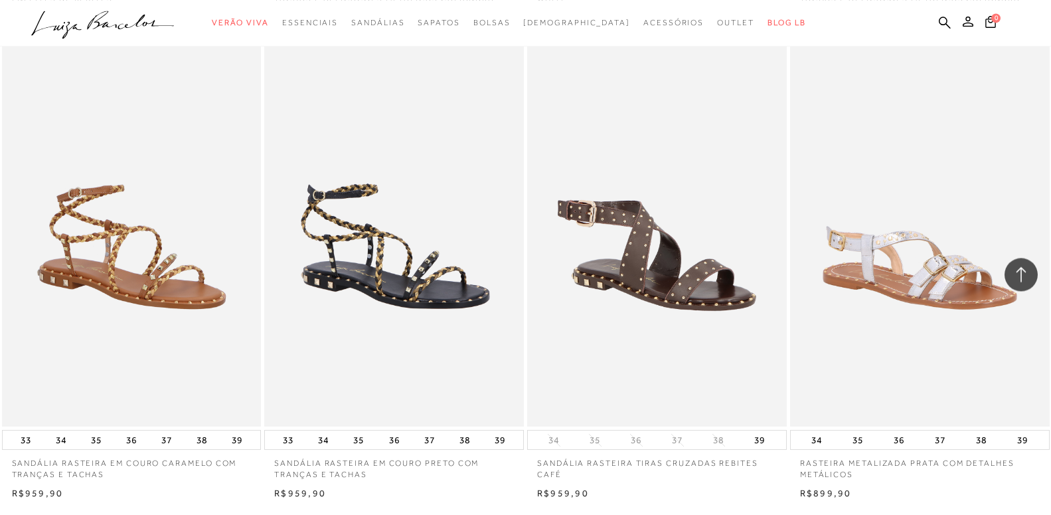
scroll to position [2438, 0]
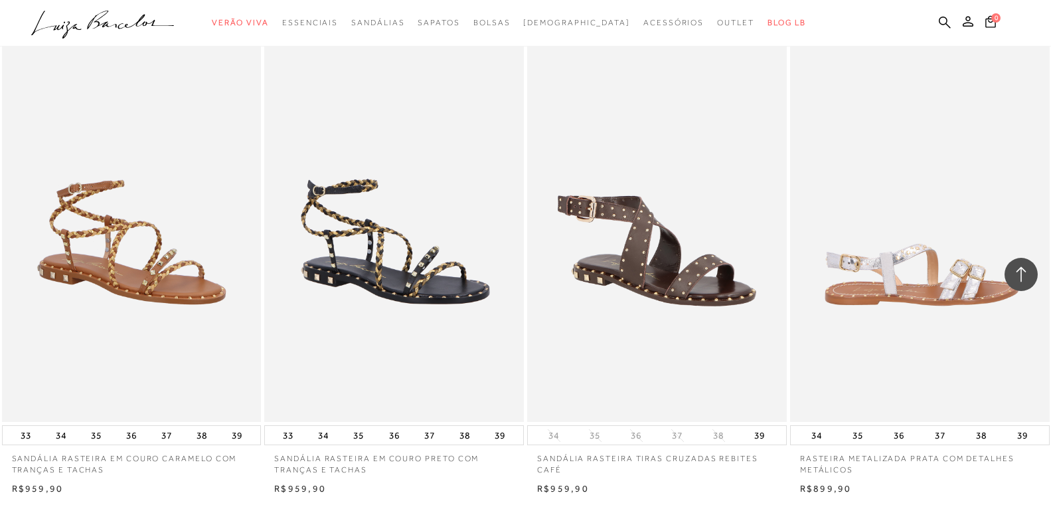
click at [917, 293] on img at bounding box center [920, 227] width 258 height 389
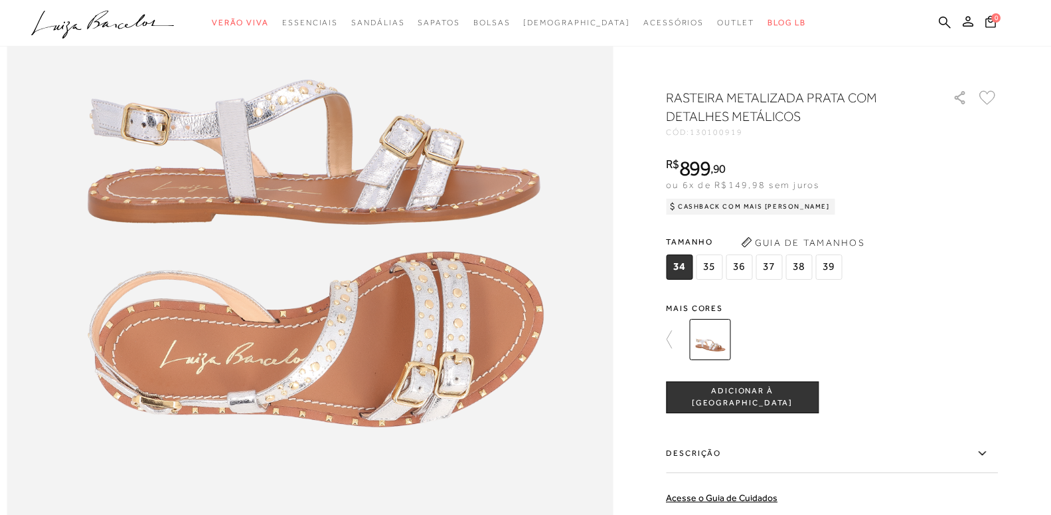
scroll to position [1354, 0]
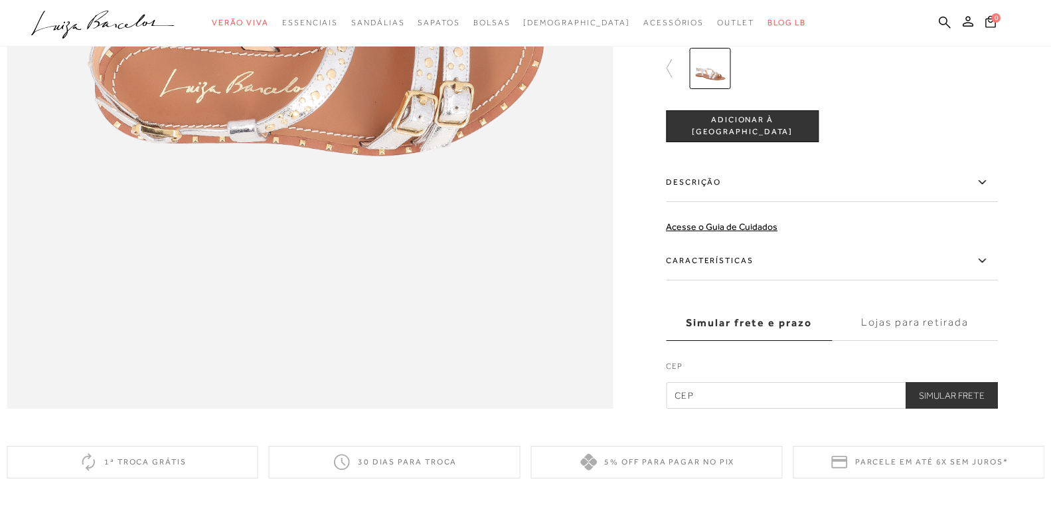
click at [722, 280] on label "Características" at bounding box center [832, 261] width 332 height 39
click at [0, 0] on input "Características" at bounding box center [0, 0] width 0 height 0
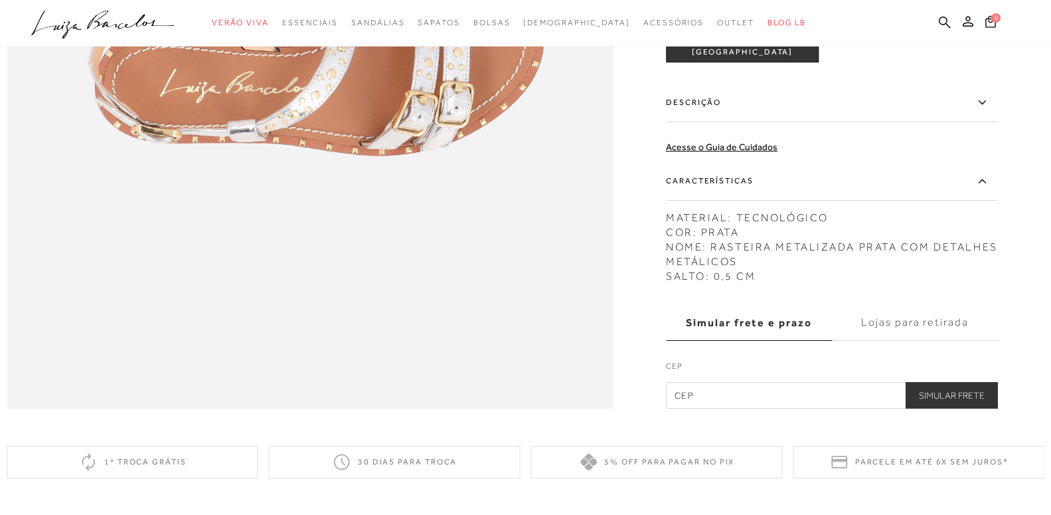
click at [714, 122] on label "Descrição" at bounding box center [832, 103] width 332 height 39
click at [0, 0] on input "Descrição" at bounding box center [0, 0] width 0 height 0
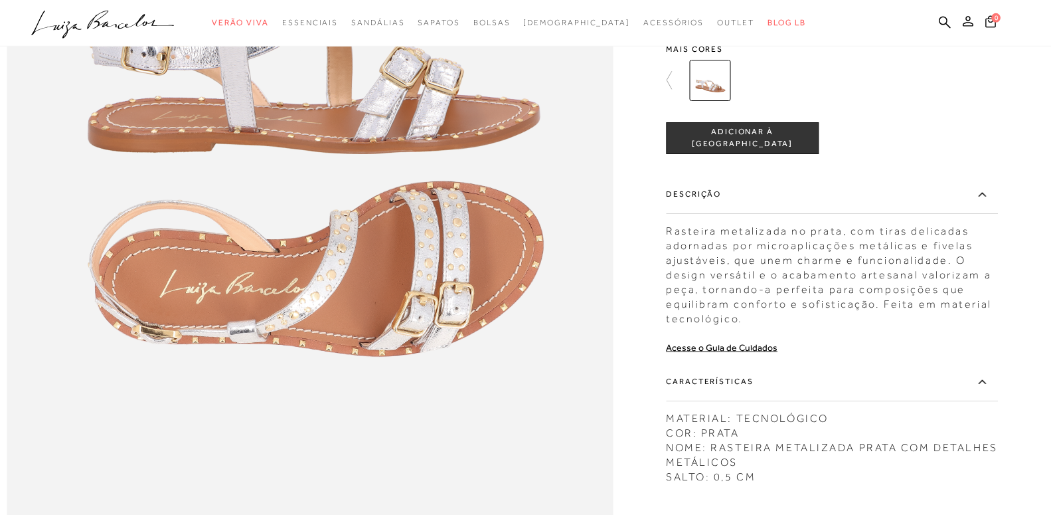
scroll to position [1084, 0]
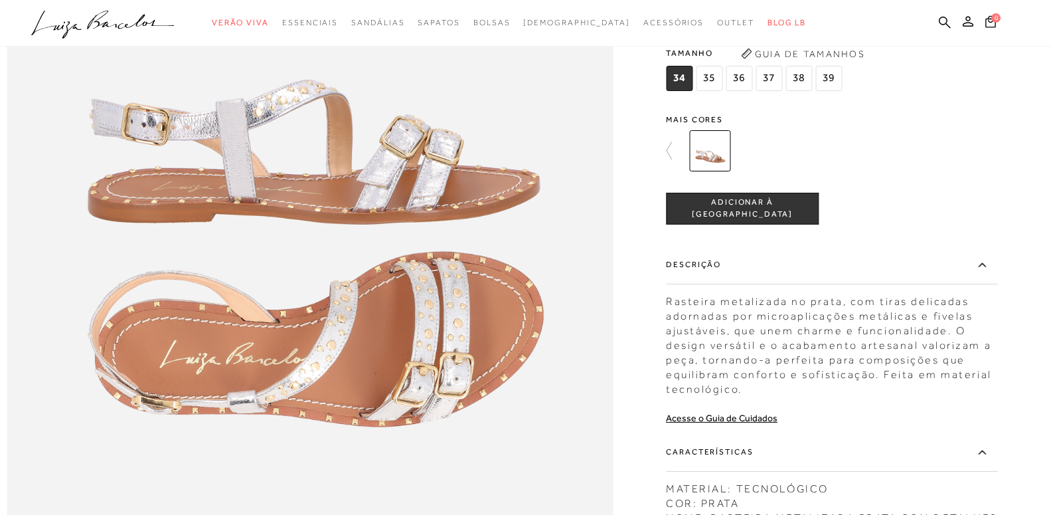
click at [772, 91] on span "37" at bounding box center [769, 78] width 27 height 25
click at [757, 220] on span "ADICIONAR À [GEOGRAPHIC_DATA]" at bounding box center [742, 208] width 151 height 23
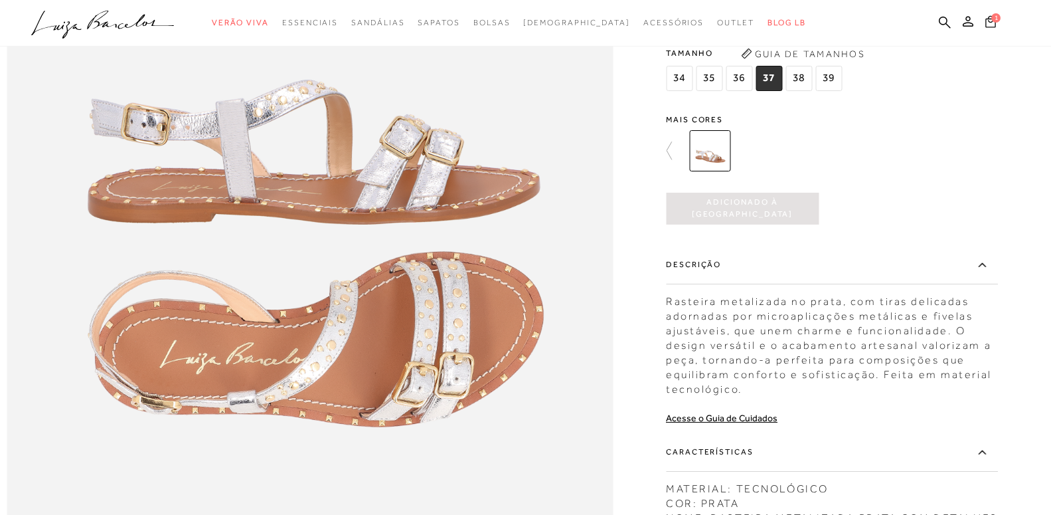
click at [990, 27] on icon at bounding box center [990, 21] width 11 height 12
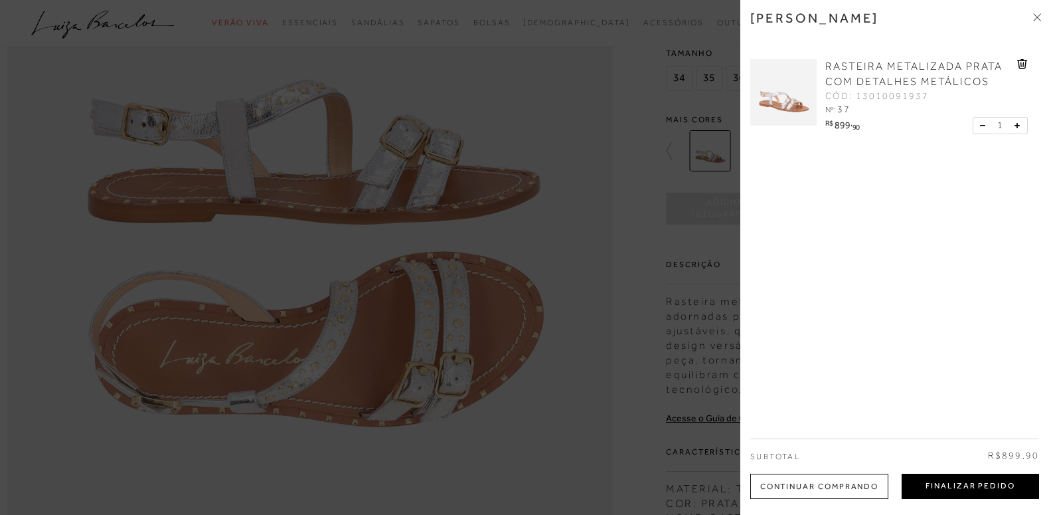
click at [1010, 489] on button "Finalizar Pedido" at bounding box center [970, 485] width 137 height 25
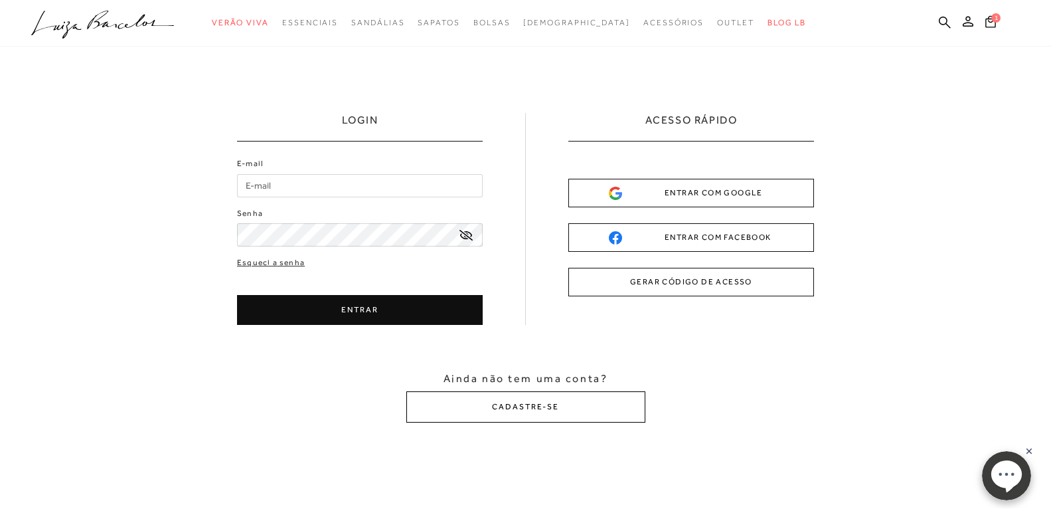
click at [537, 403] on button "CADASTRE-SE" at bounding box center [525, 406] width 239 height 31
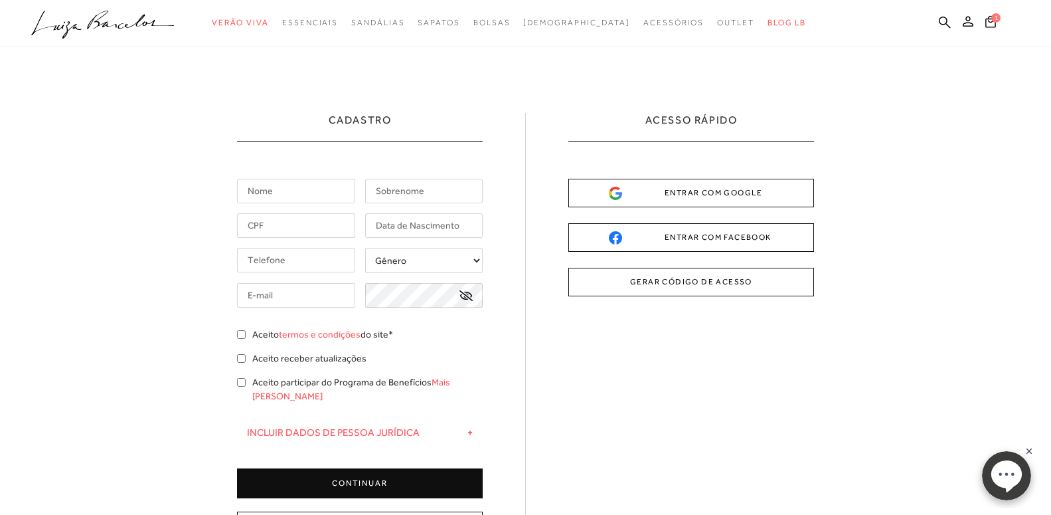
click at [276, 192] on input "text" at bounding box center [296, 191] width 118 height 25
type input "[PERSON_NAME]"
type input "SENEME"
type input "[PERSON_NAME]"
type input "ANDREATTA"
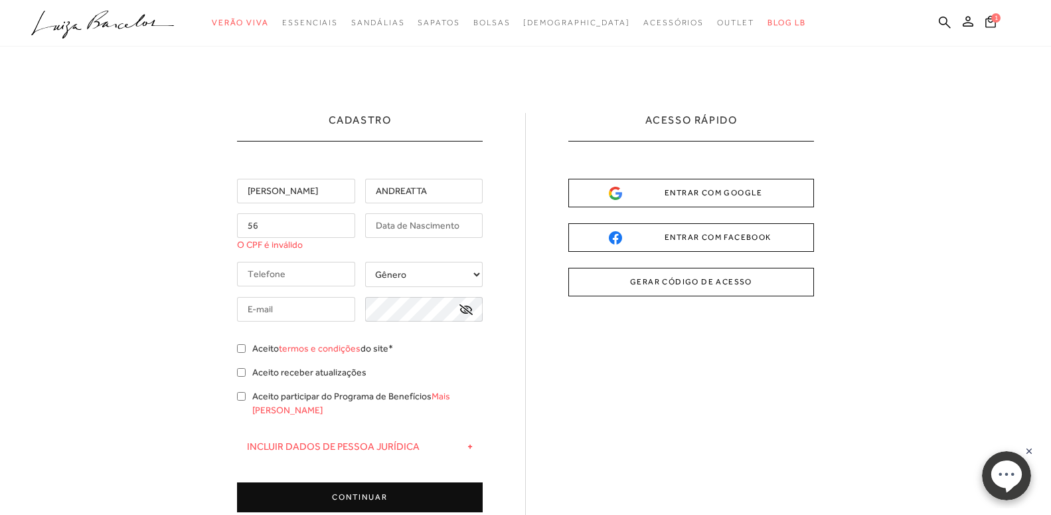
type input "5"
type input "V"
type input "[PERSON_NAME]"
type input "SENEME"
type input "190.393.898-88"
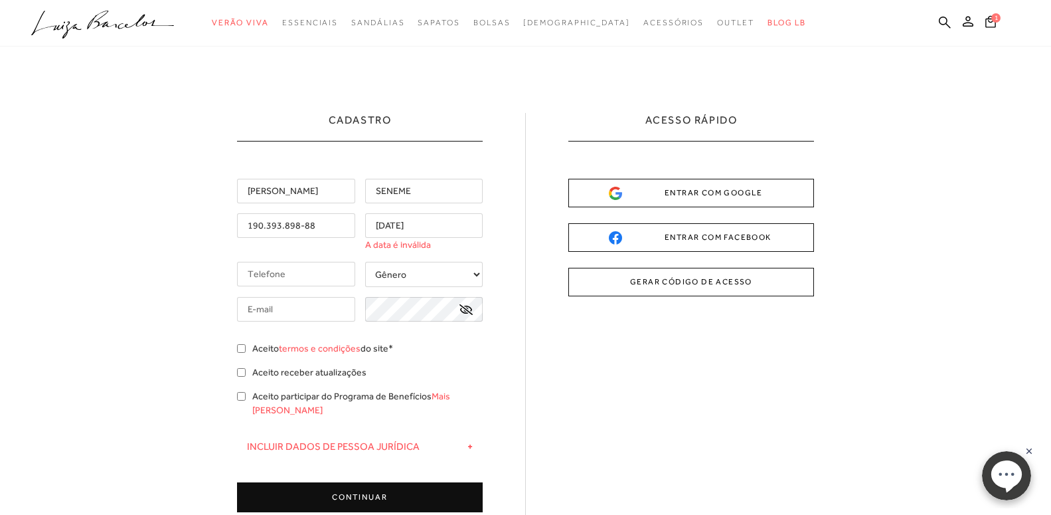
type input "[DATE]"
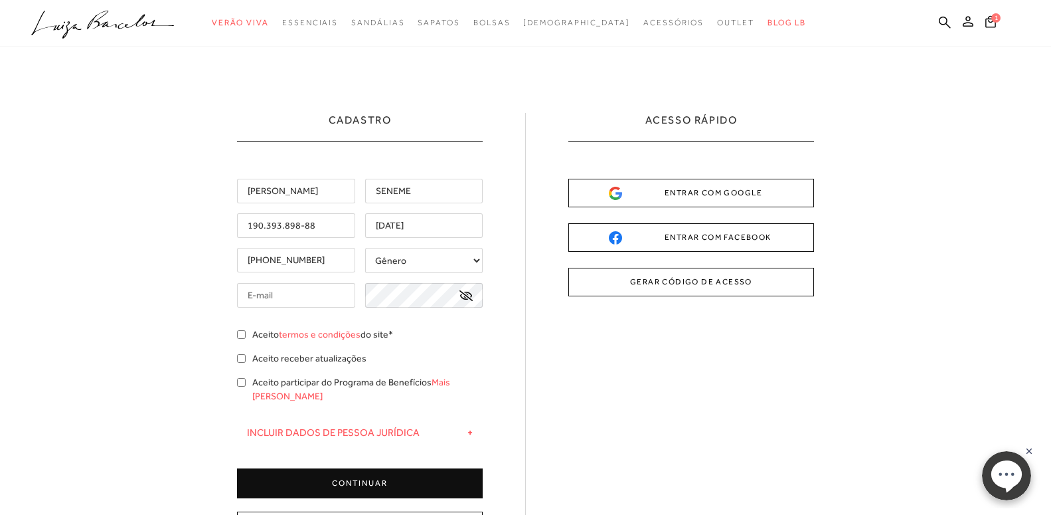
type input "[PHONE_NUMBER]"
click at [406, 248] on div "[PERSON_NAME] [GEOGRAPHIC_DATA] 190.393.898-88 [DATE] [PHONE_NUMBER] Gênero" at bounding box center [360, 338] width 246 height 319
click at [398, 263] on select "Gênero Feminino Masculino" at bounding box center [424, 260] width 118 height 25
select select
click option "Masculino" at bounding box center [0, 0] width 0 height 0
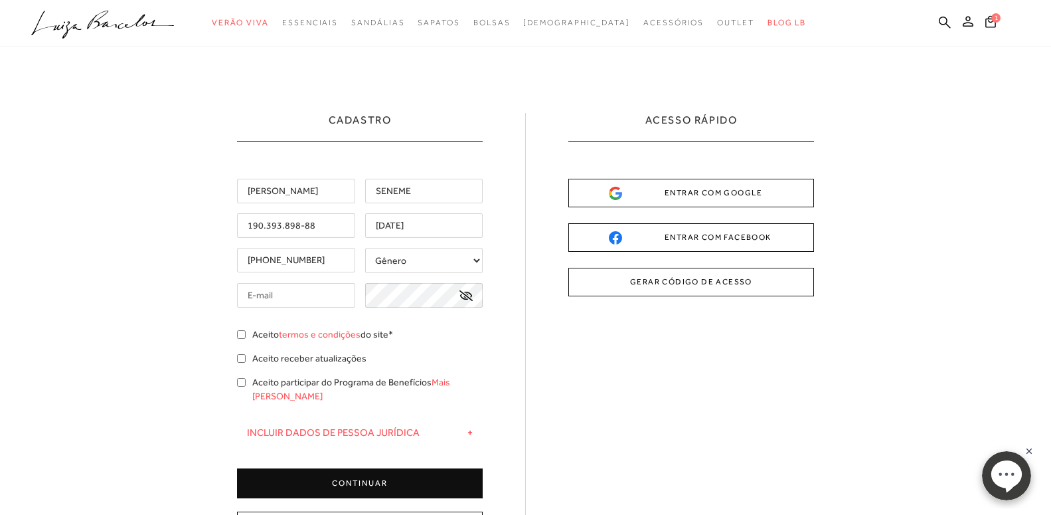
click at [280, 300] on input "text" at bounding box center [296, 295] width 118 height 25
click at [280, 299] on input "text" at bounding box center [296, 295] width 118 height 25
type input "[EMAIL_ADDRESS][DOMAIN_NAME]"
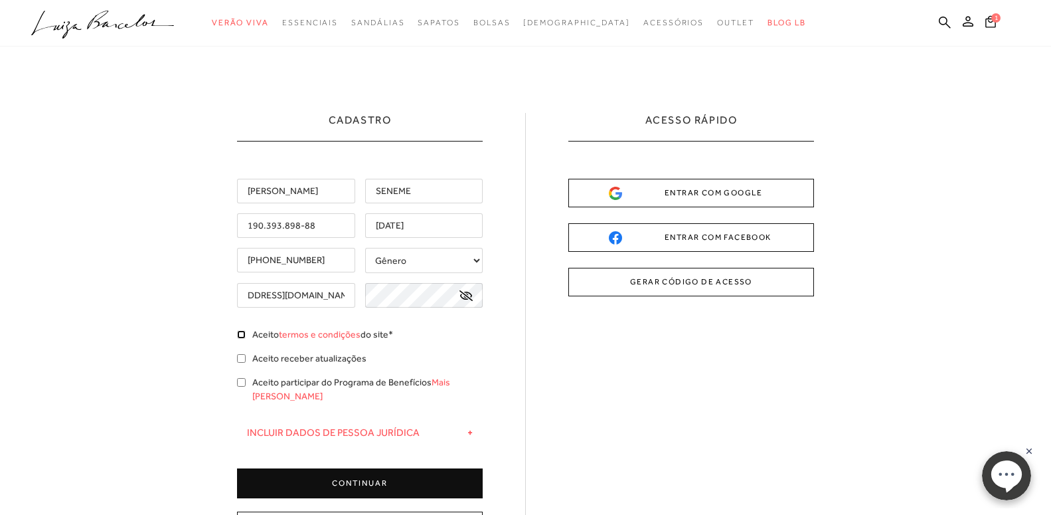
click at [240, 335] on input "Aceito termos e condições do site*" at bounding box center [241, 334] width 9 height 9
checkbox input "true"
click at [368, 468] on button "CONTINUAR" at bounding box center [360, 483] width 246 height 30
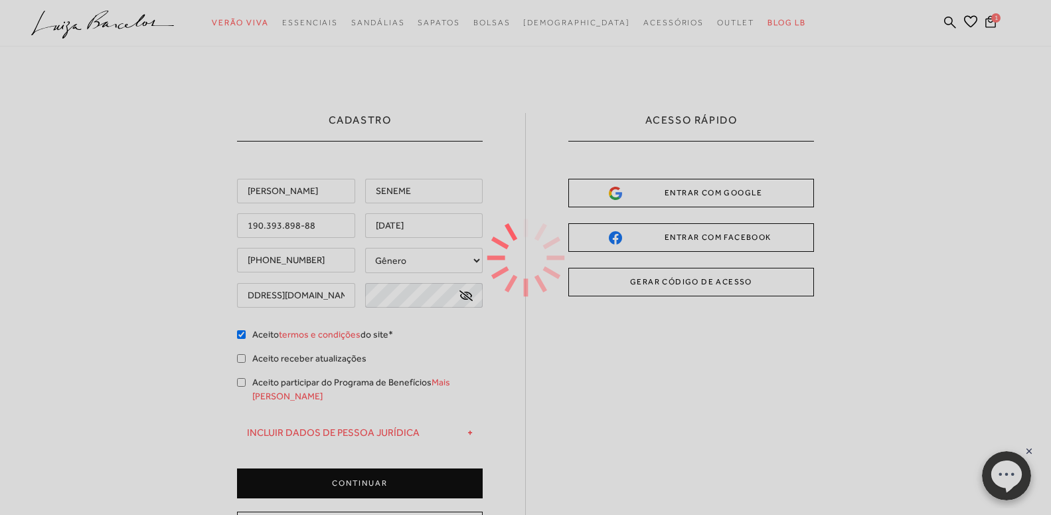
type input "[EMAIL_ADDRESS][DOMAIN_NAME]"
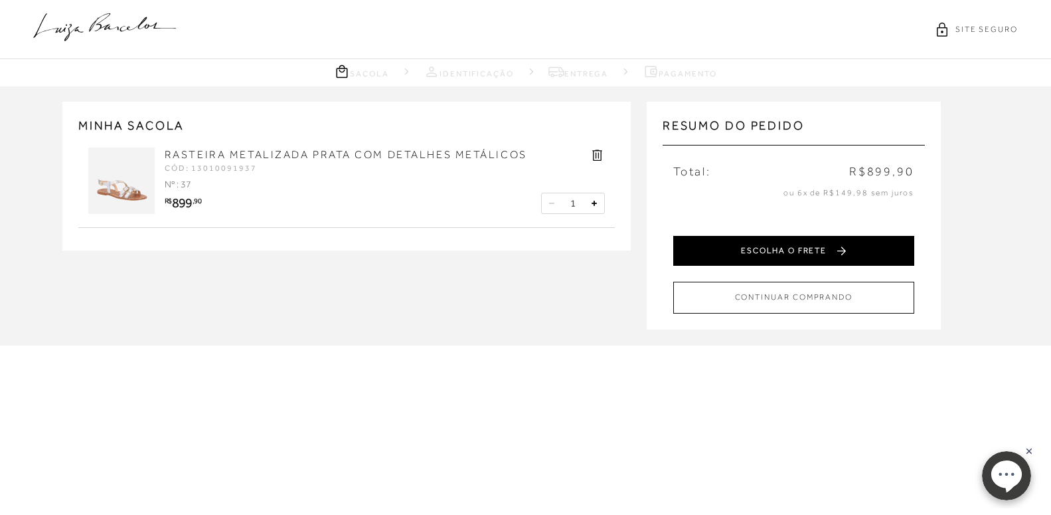
click at [777, 244] on button "ESCOLHA O FRETE" at bounding box center [793, 251] width 241 height 30
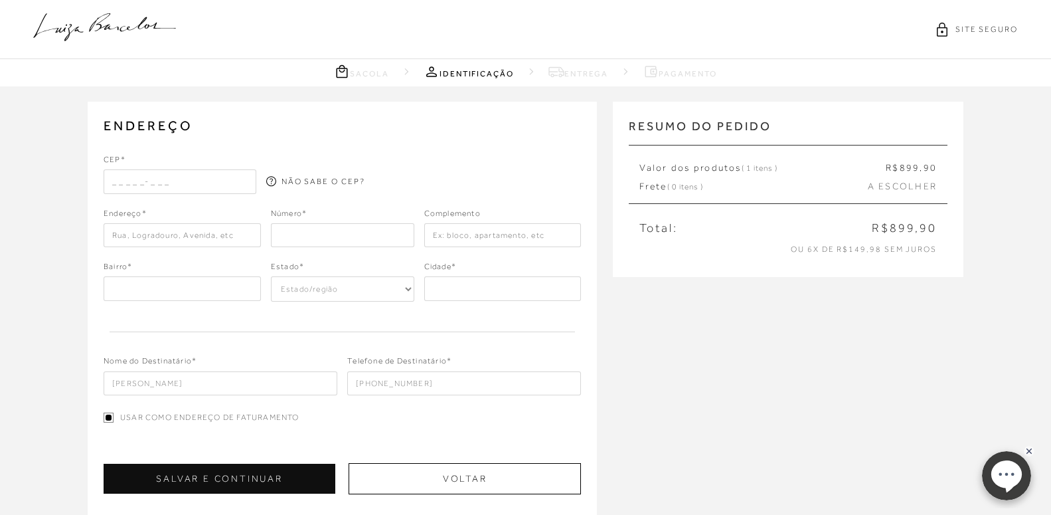
click at [127, 181] on input "text" at bounding box center [180, 181] width 153 height 24
type input "13503-011"
type input "Rua 26"
type input "[GEOGRAPHIC_DATA]"
select select "SP"
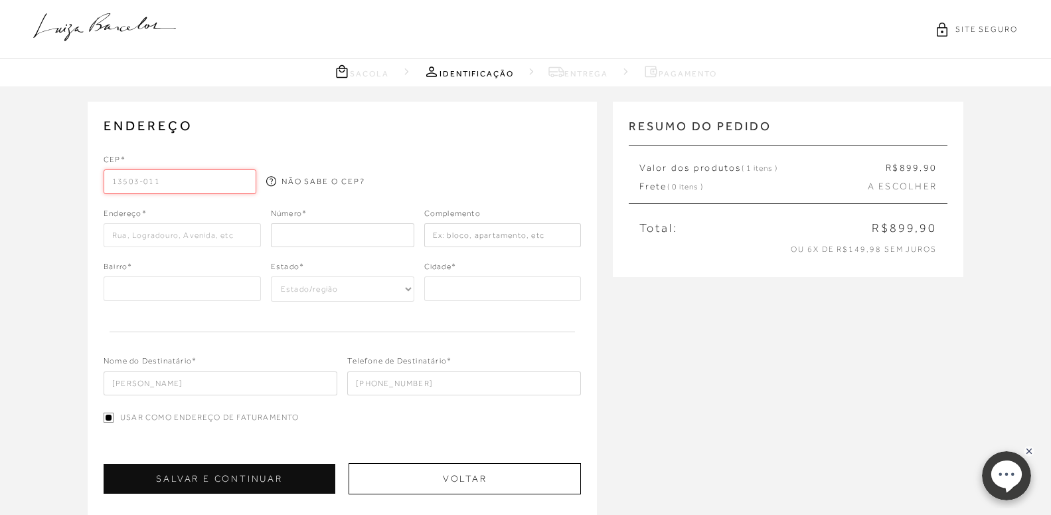
type input "Rio Claro"
type input "13503-011"
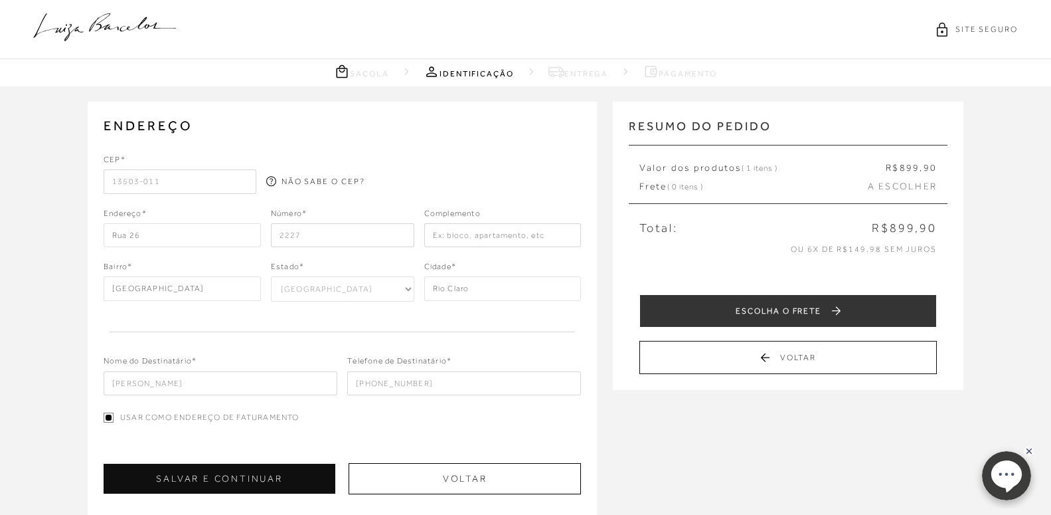
type input "2227"
type input "ap 391"
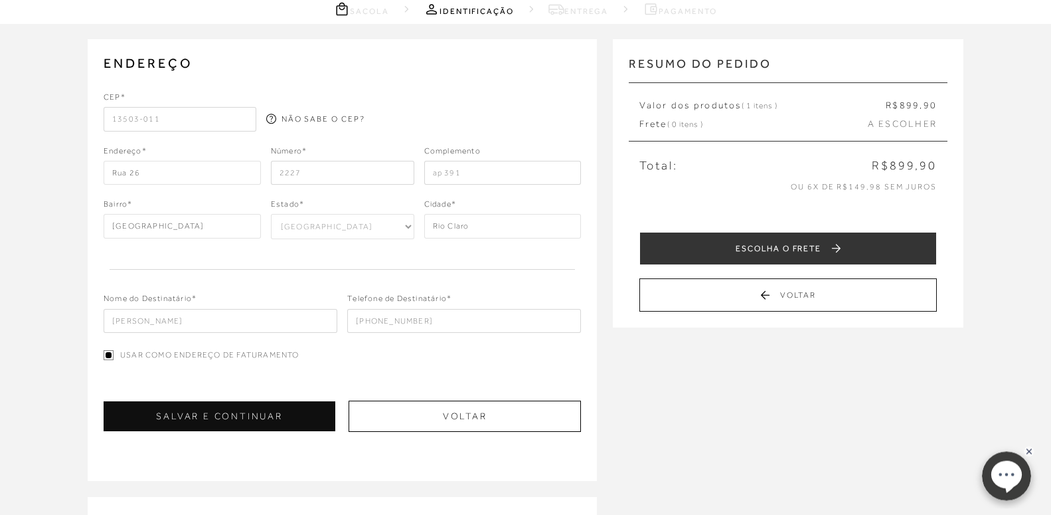
scroll to position [90, 0]
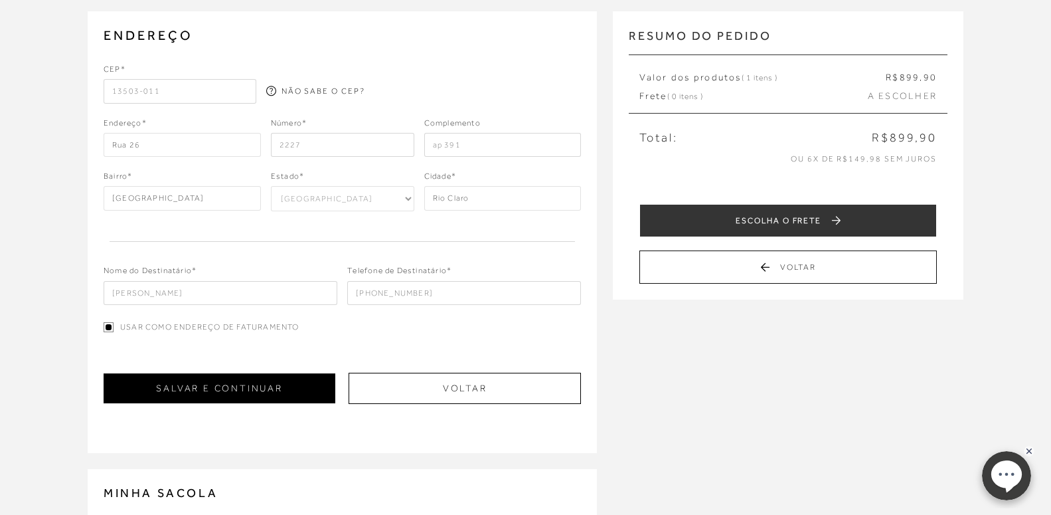
click at [226, 390] on button "SALVAR E CONTINUAR" at bounding box center [220, 388] width 232 height 30
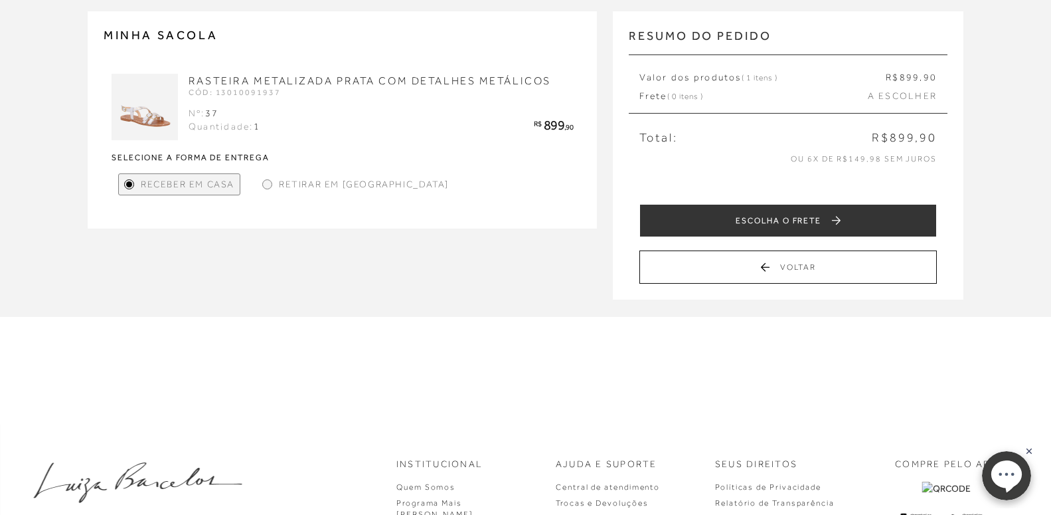
scroll to position [0, 0]
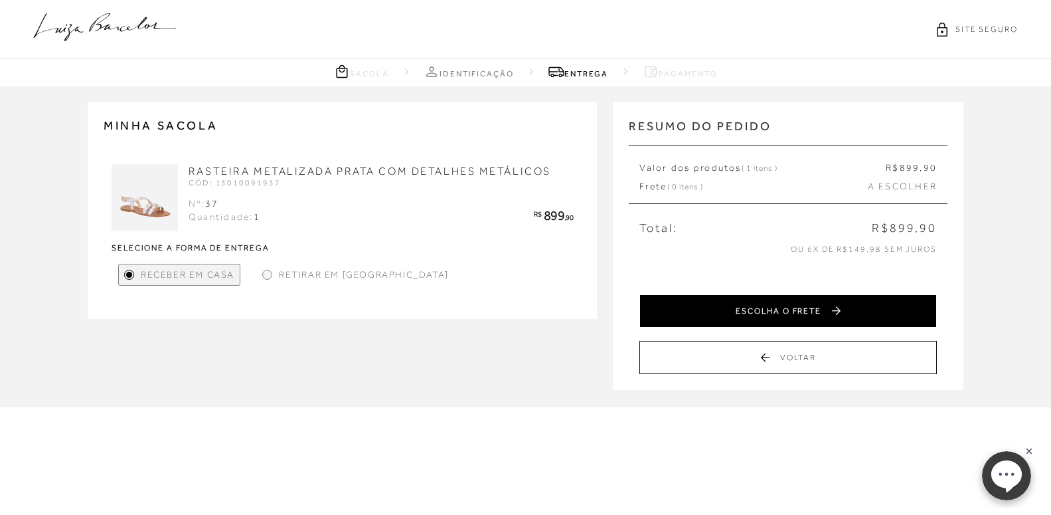
click at [834, 307] on button "ESCOLHA O FRETE" at bounding box center [787, 310] width 297 height 33
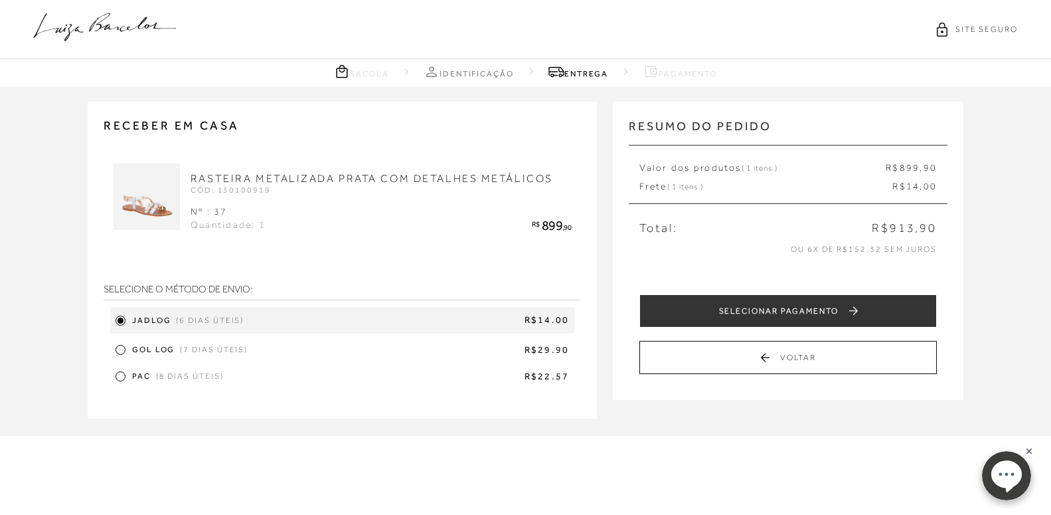
click at [236, 326] on span "(6 dias úteis)" at bounding box center [210, 320] width 68 height 11
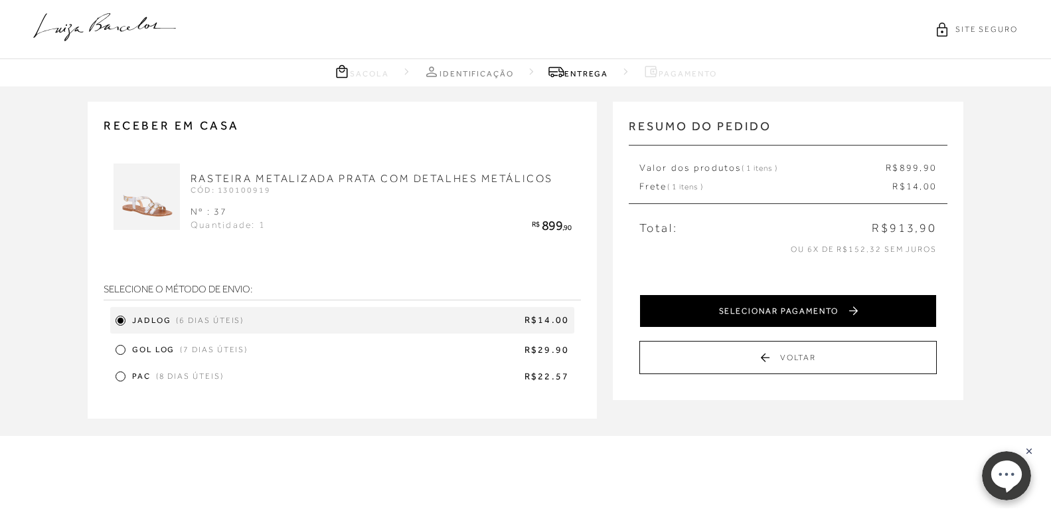
click at [809, 305] on button "SELECIONAR PAGAMENTO" at bounding box center [787, 310] width 297 height 33
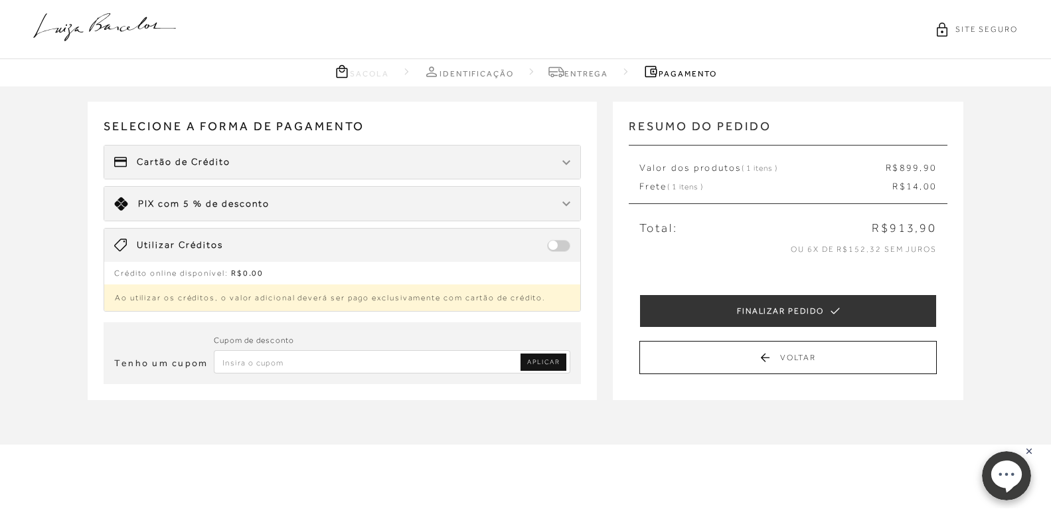
click at [256, 353] on input "Inserir Código da Promoção" at bounding box center [392, 361] width 357 height 23
paste input "PRIMEIRALB"
type input "PRIMEIRALB"
click at [535, 362] on span "APLICAR" at bounding box center [543, 361] width 33 height 9
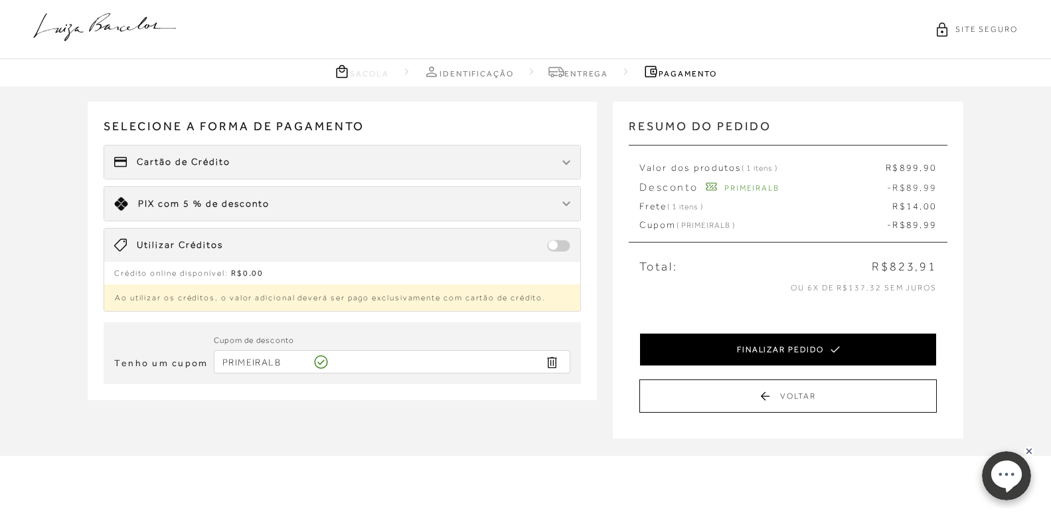
click at [797, 345] on button "FINALIZAR PEDIDO" at bounding box center [787, 349] width 297 height 33
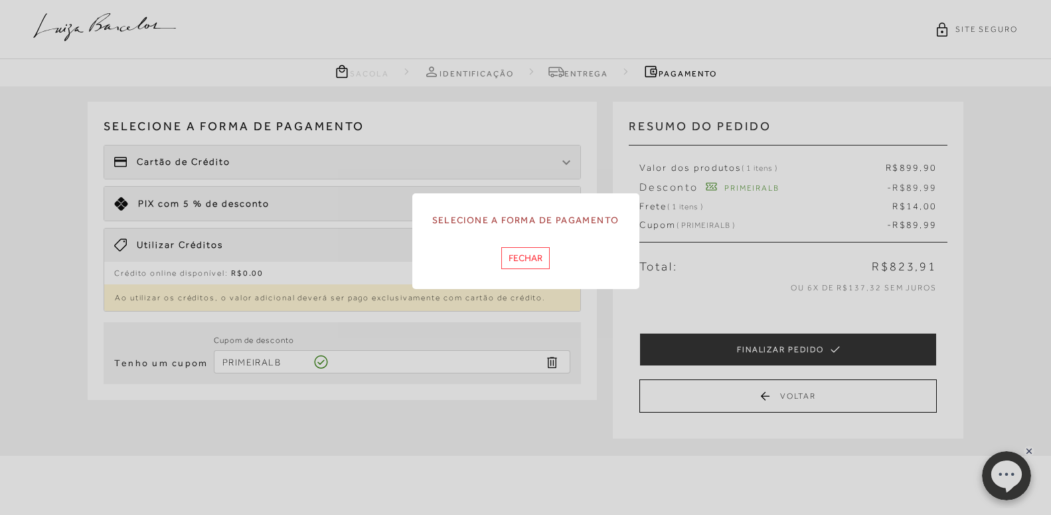
click at [522, 257] on button "Fechar" at bounding box center [525, 258] width 48 height 22
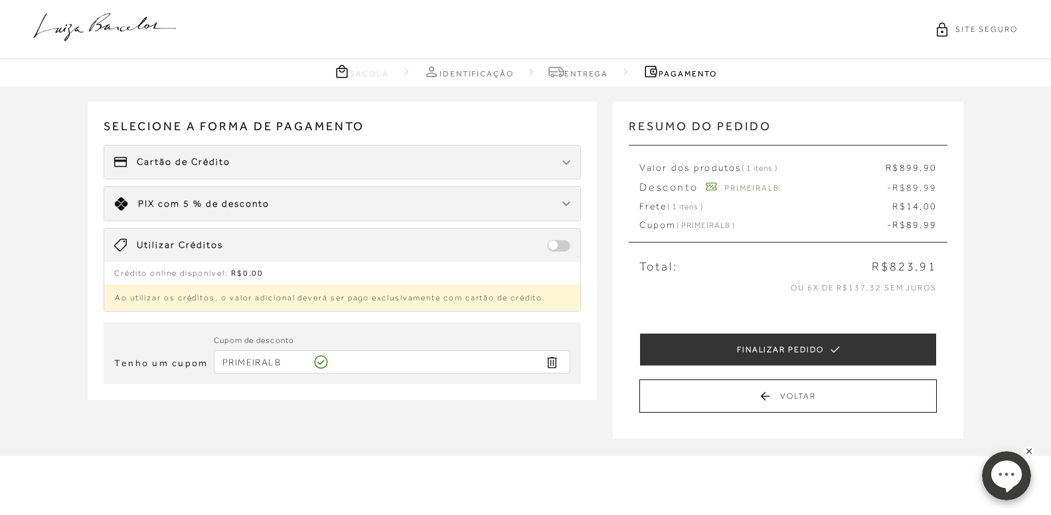
click at [192, 203] on span "com 5 % de desconto" at bounding box center [214, 203] width 112 height 11
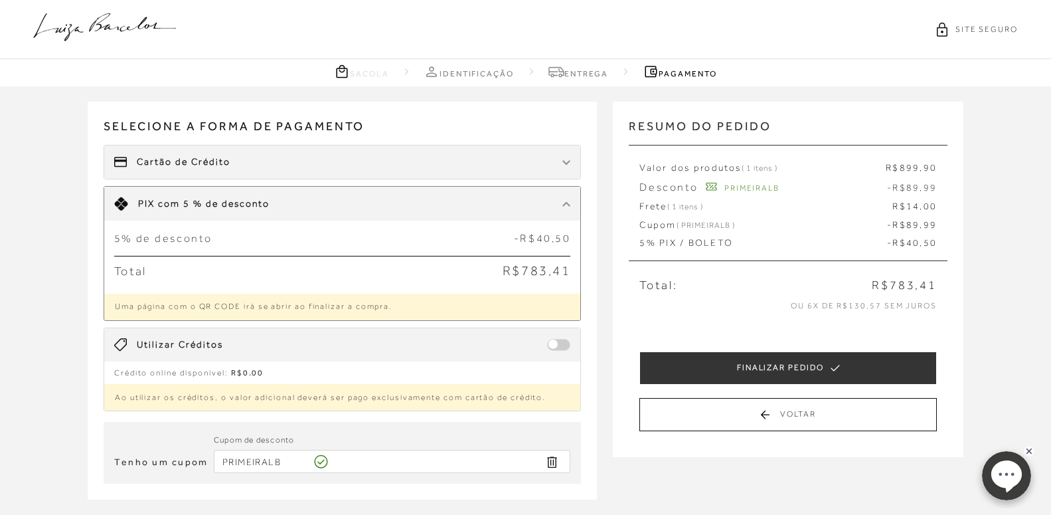
click at [193, 203] on span "com 5 % de desconto" at bounding box center [214, 203] width 112 height 11
click at [565, 202] on div at bounding box center [566, 203] width 8 height 13
click at [563, 163] on img at bounding box center [566, 162] width 8 height 5
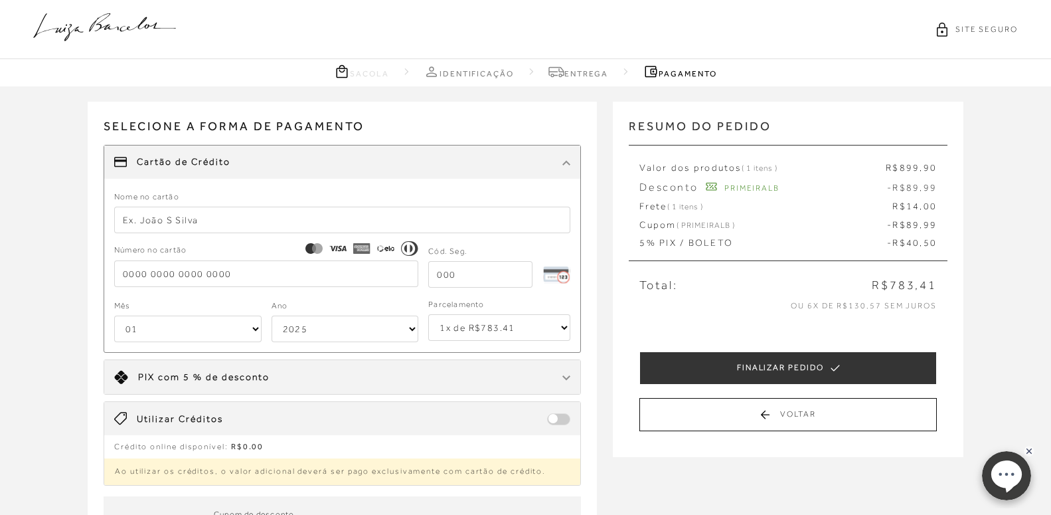
click at [213, 219] on input "text" at bounding box center [342, 219] width 457 height 27
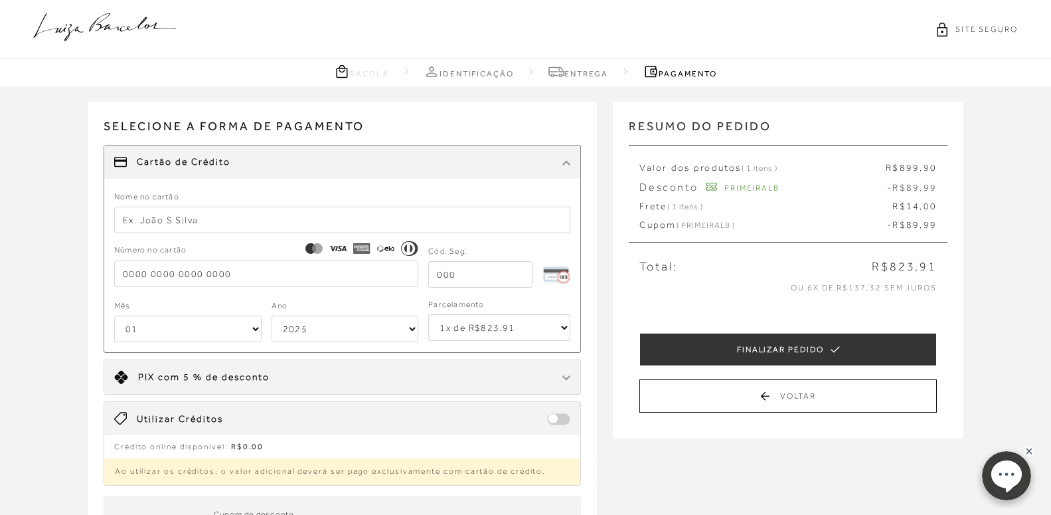
type input "[PERSON_NAME]"
type input "[CREDIT_CARD_NUMBER]"
select select "10"
select select "2032"
type input "[CREDIT_CARD_NUMBER]"
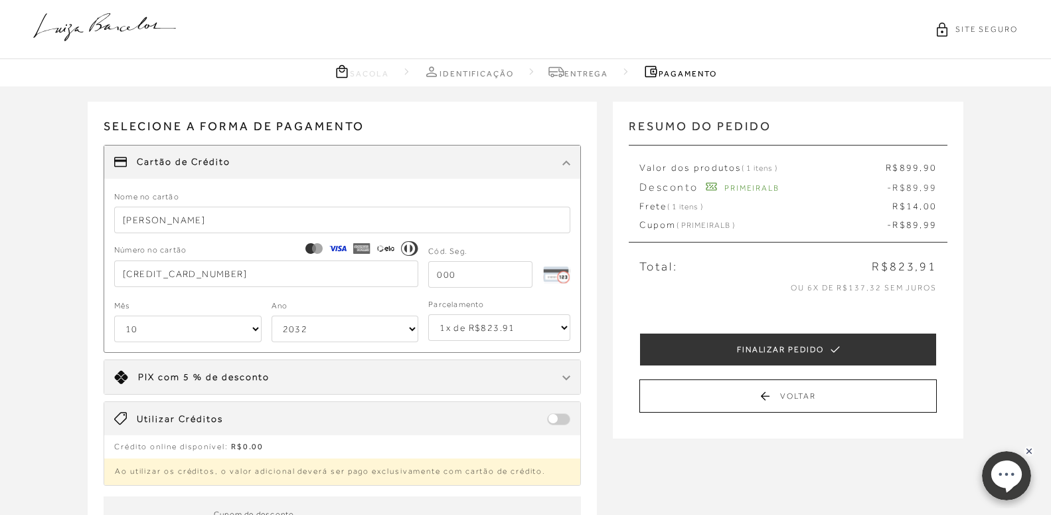
click at [499, 278] on input "tel" at bounding box center [480, 274] width 104 height 27
type input "178"
select select "6"
click option "6x de R$137.32 sem juros" at bounding box center [0, 0] width 0 height 0
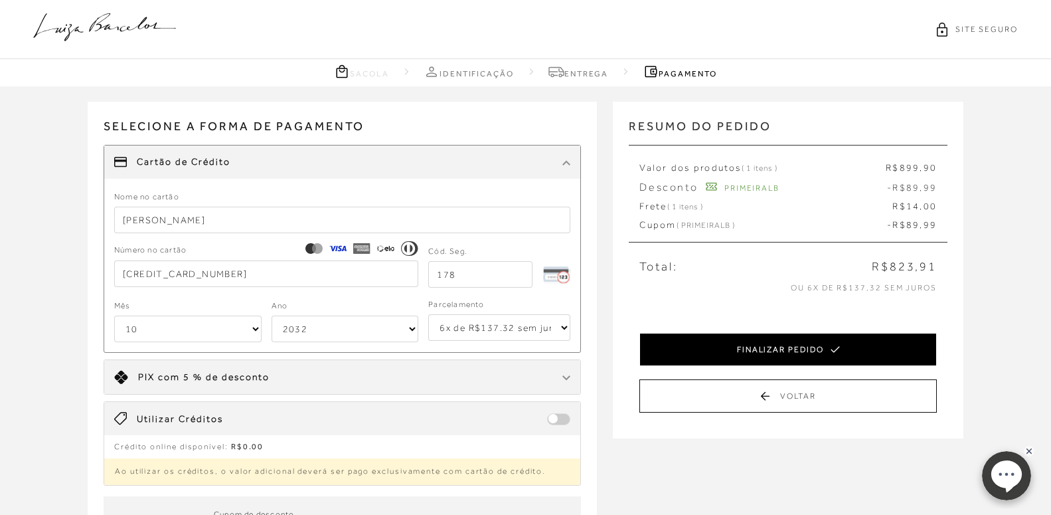
click at [774, 343] on button "FINALIZAR PEDIDO" at bounding box center [787, 349] width 297 height 33
select select "10"
select select "2032"
select select "6"
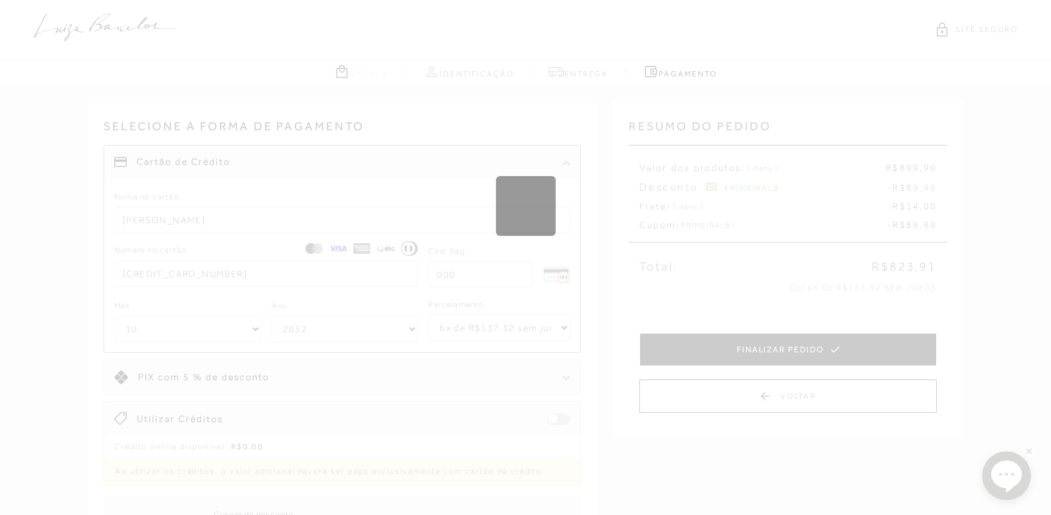
select select "1"
